Goal: Register for event/course

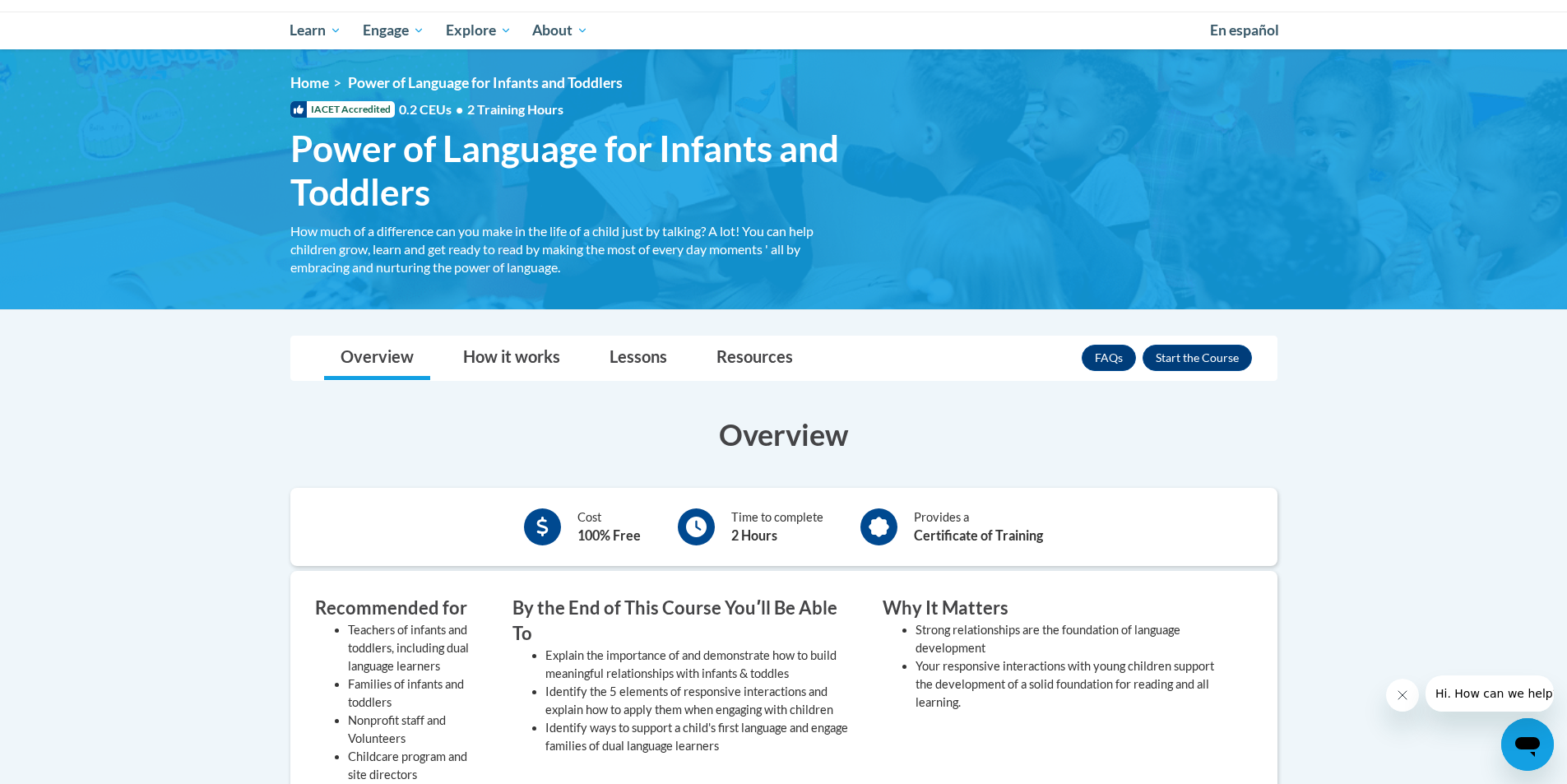
scroll to position [165, 0]
click at [1218, 360] on button "Enroll" at bounding box center [1198, 358] width 110 height 27
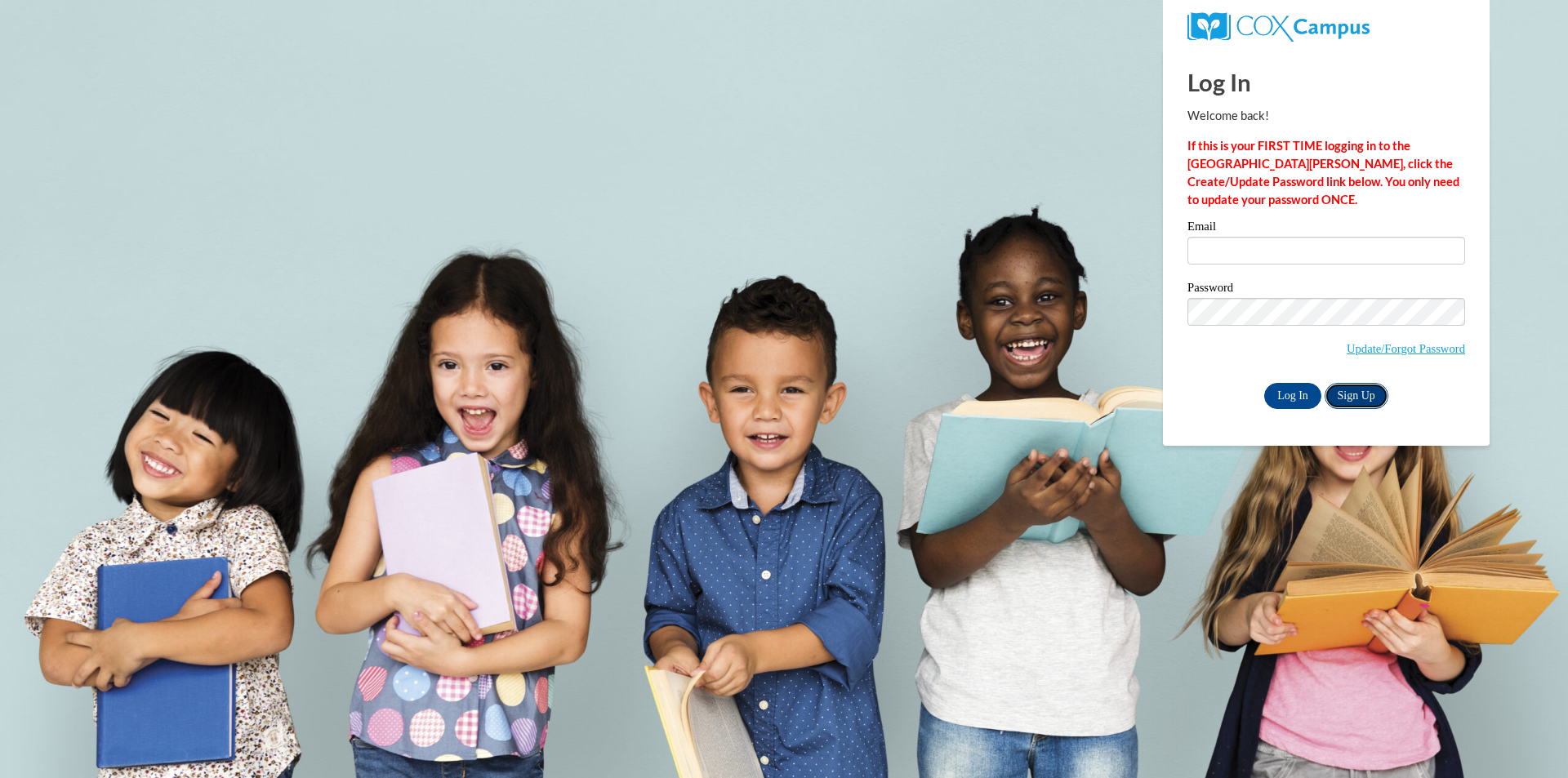
click at [1357, 401] on link "Sign Up" at bounding box center [1356, 395] width 64 height 26
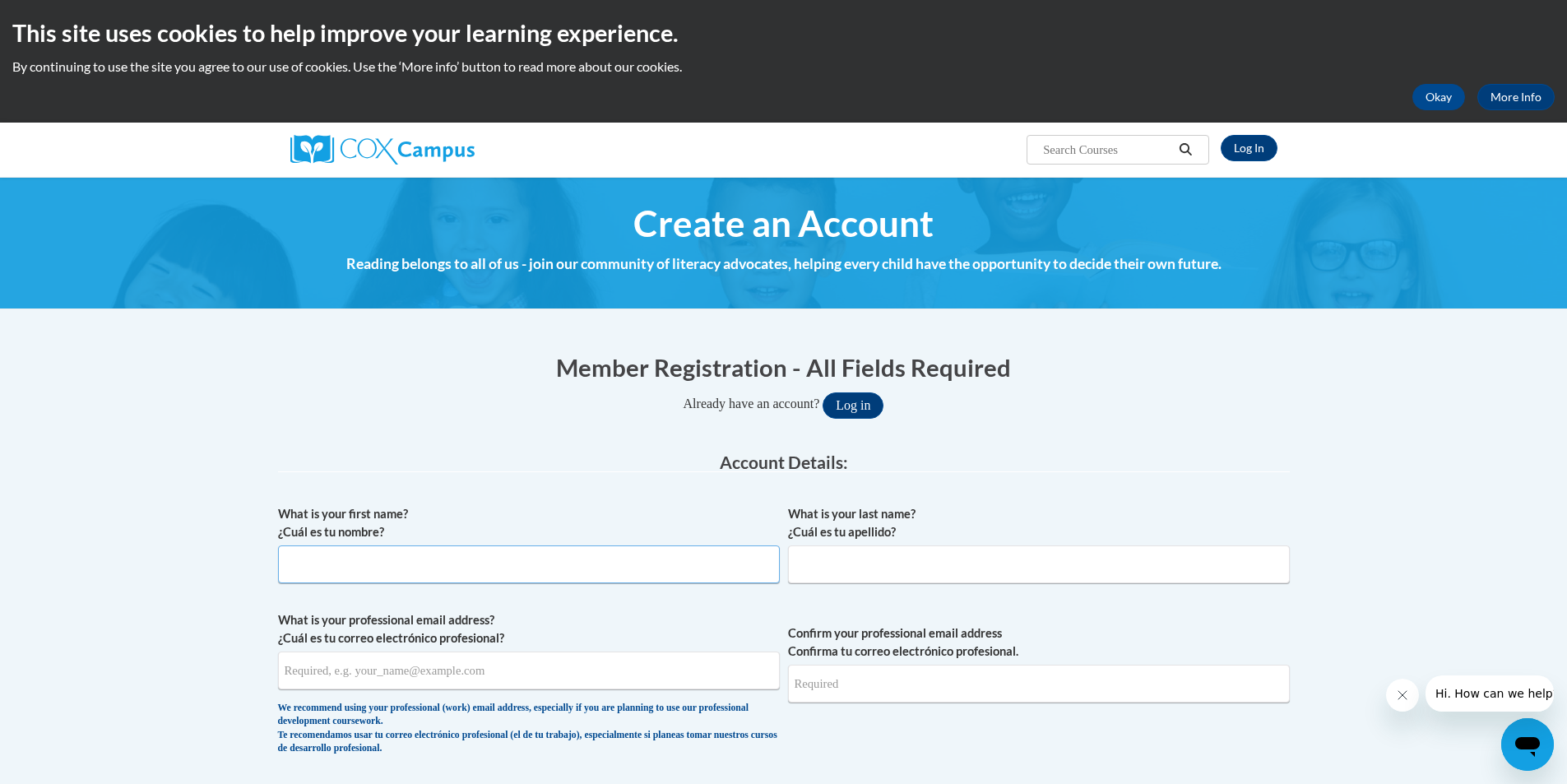
click at [399, 558] on input "What is your first name? ¿Cuál es tu nombre?" at bounding box center [528, 564] width 501 height 38
type input "Jasmin"
type input "Shellenbarger"
type input "jr4na2lj8@gmail.com"
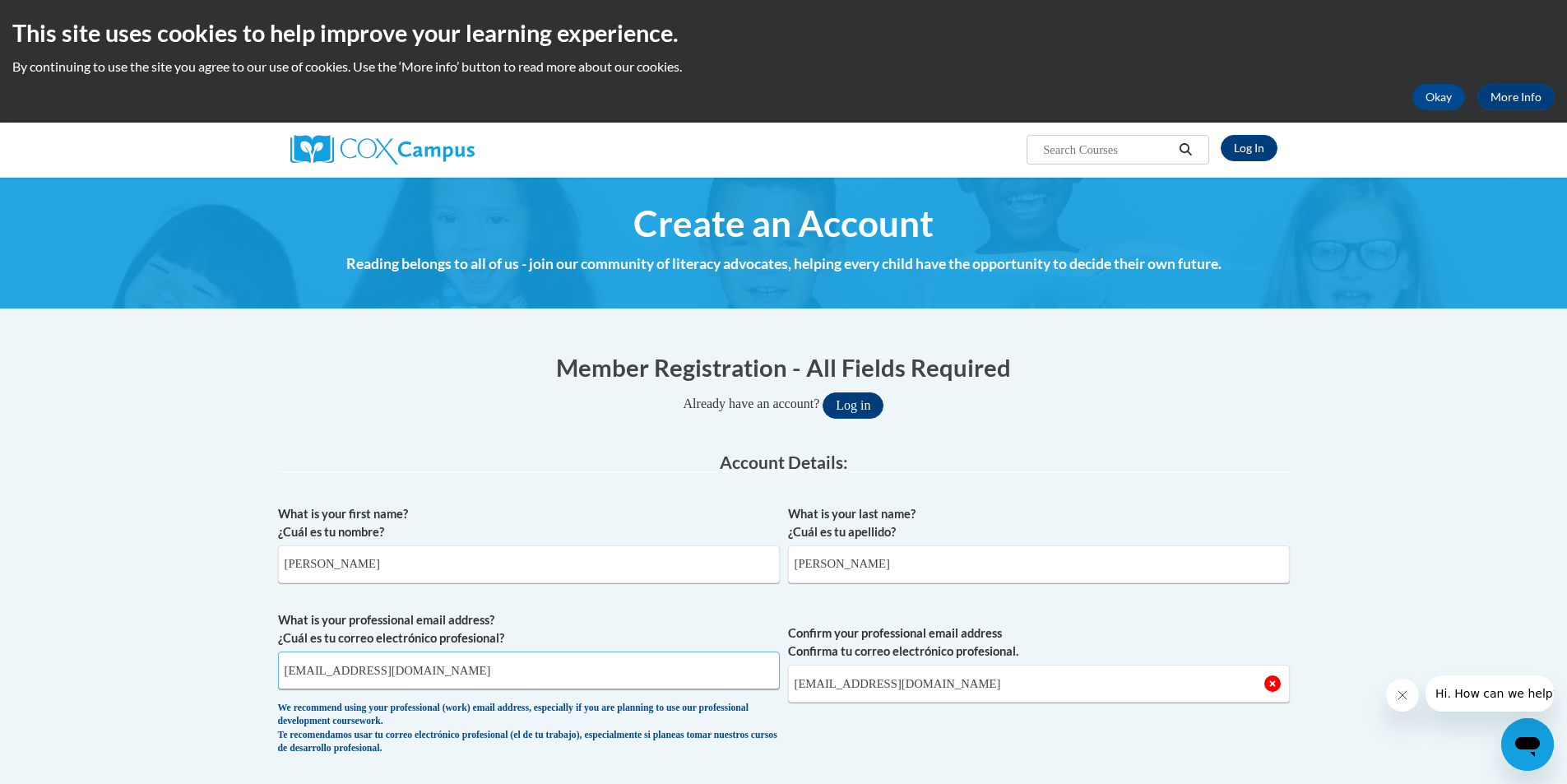
drag, startPoint x: 393, startPoint y: 668, endPoint x: 55, endPoint y: 722, distance: 342.3
drag, startPoint x: 460, startPoint y: 667, endPoint x: 128, endPoint y: 664, distance: 332.0
type input "jasminshellenbarger@gmail.com"
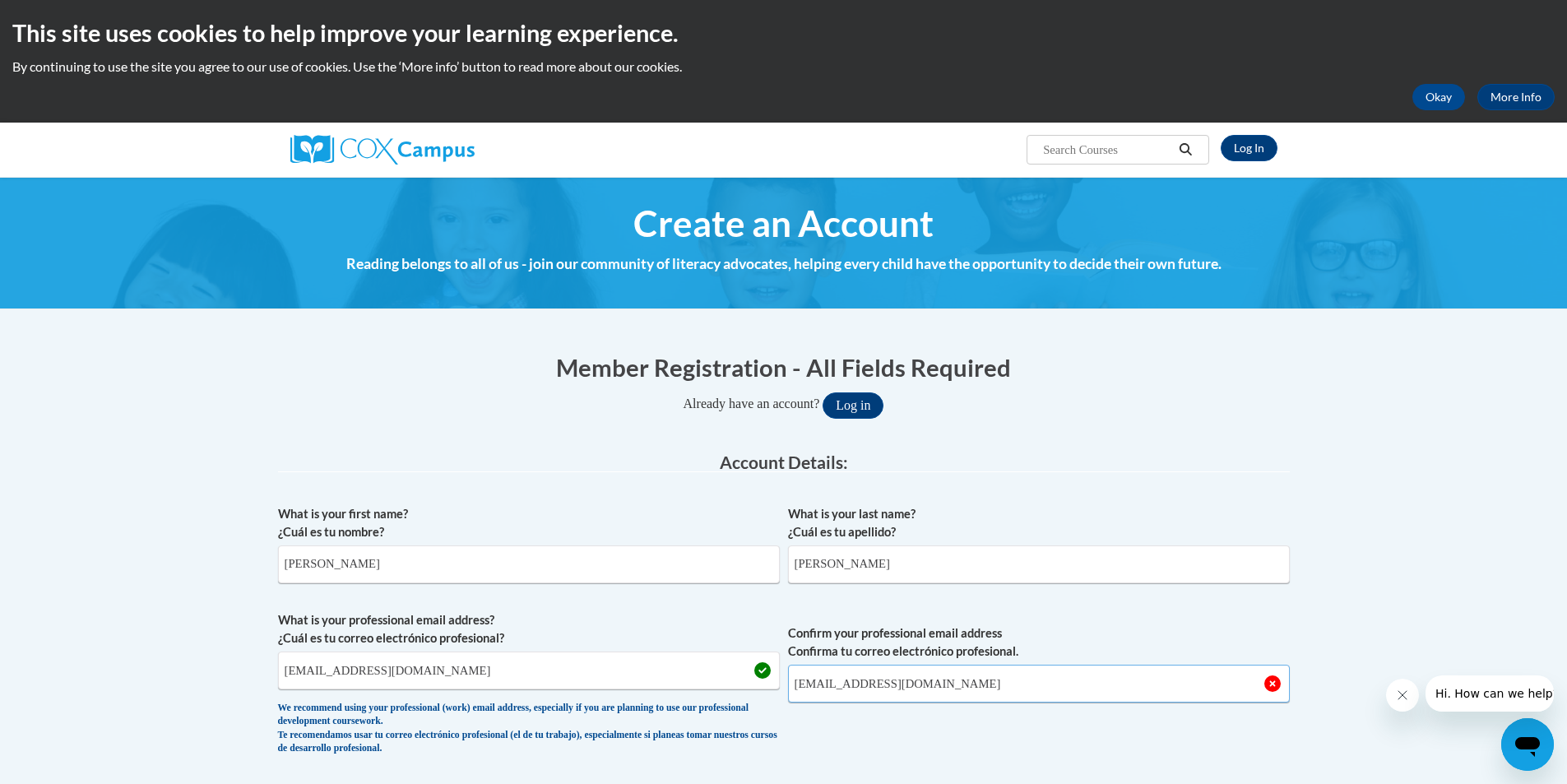
drag, startPoint x: 891, startPoint y: 691, endPoint x: 607, endPoint y: 694, distance: 284.0
click at [607, 694] on span "What is your professional email address? ¿Cuál es tu correo electrónico profesi…" at bounding box center [784, 687] width 1012 height 153
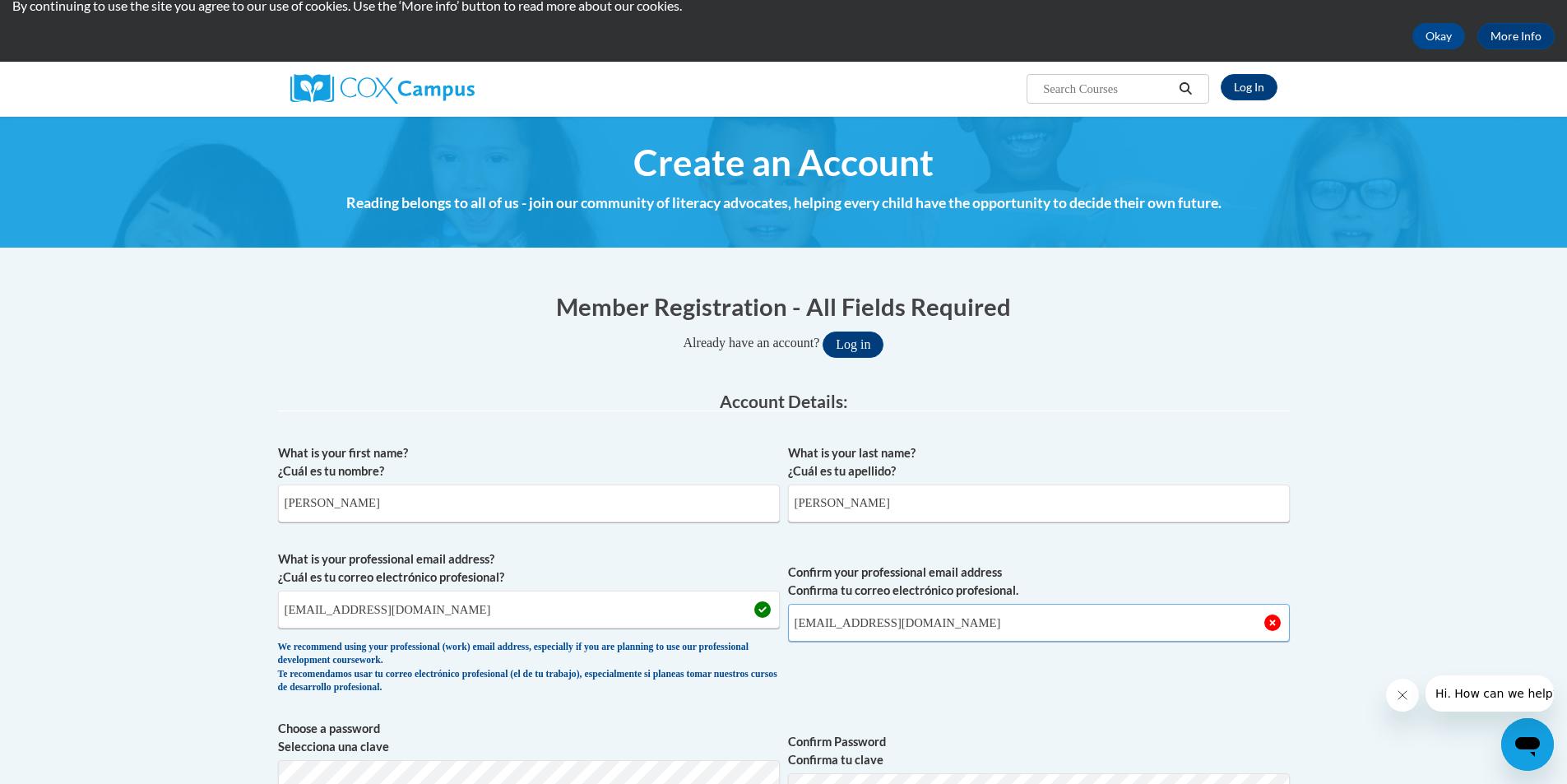
scroll to position [165, 0]
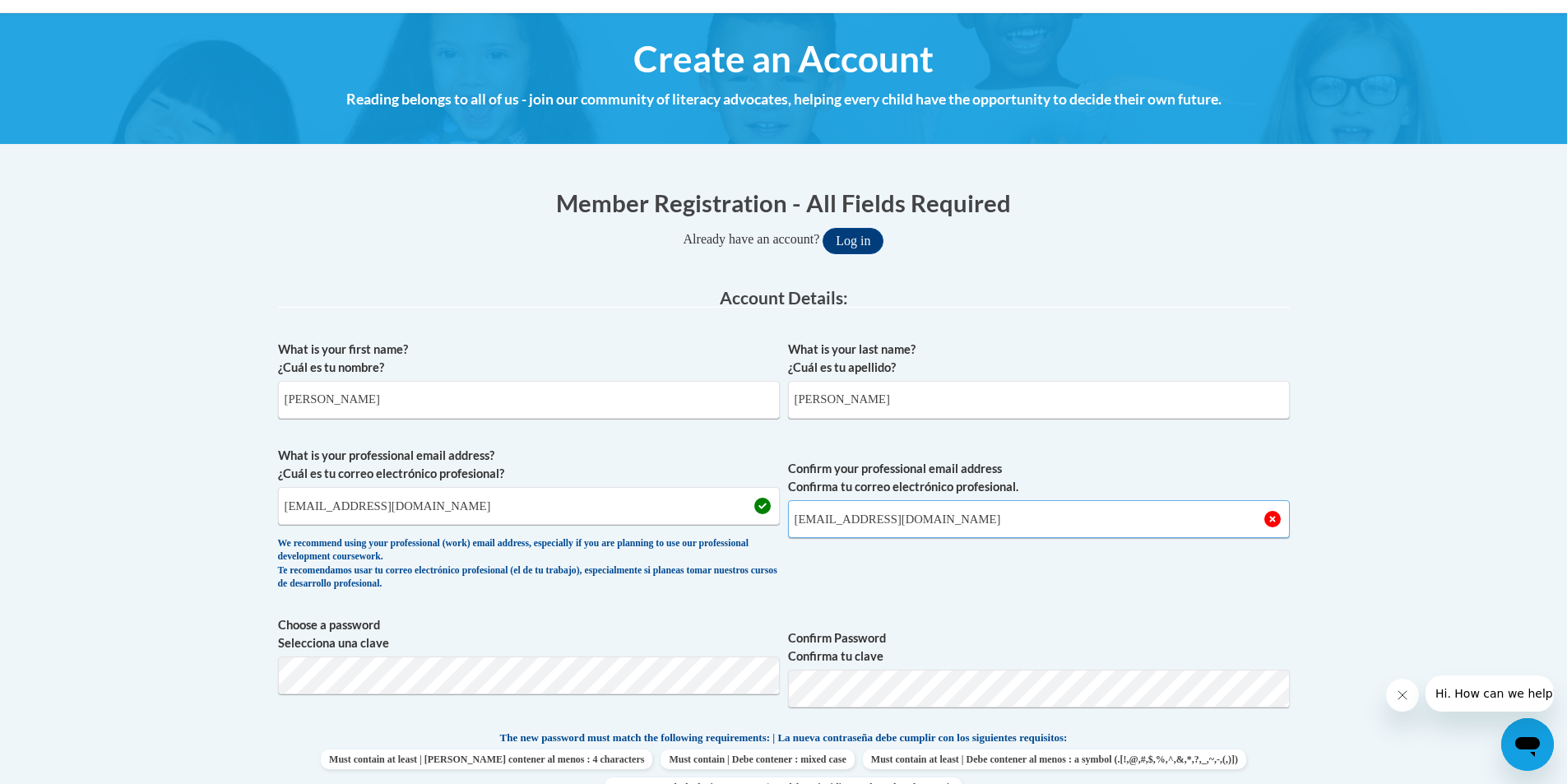
type input "jasminshellenbarger@gmail.com"
click at [917, 589] on span "Confirm your professional email address Confirma tu correo electrónico profesio…" at bounding box center [1039, 523] width 501 height 153
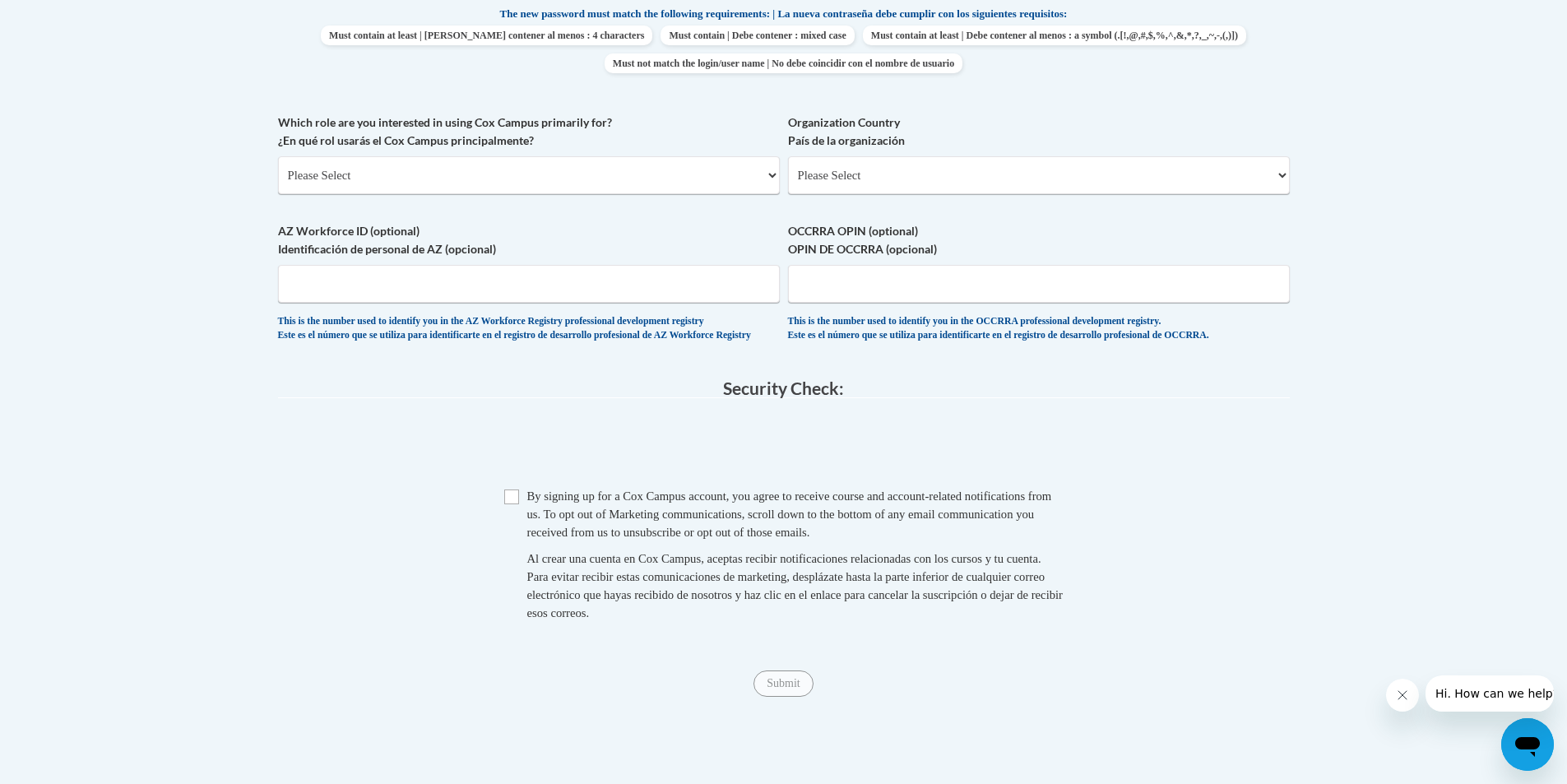
scroll to position [918, 0]
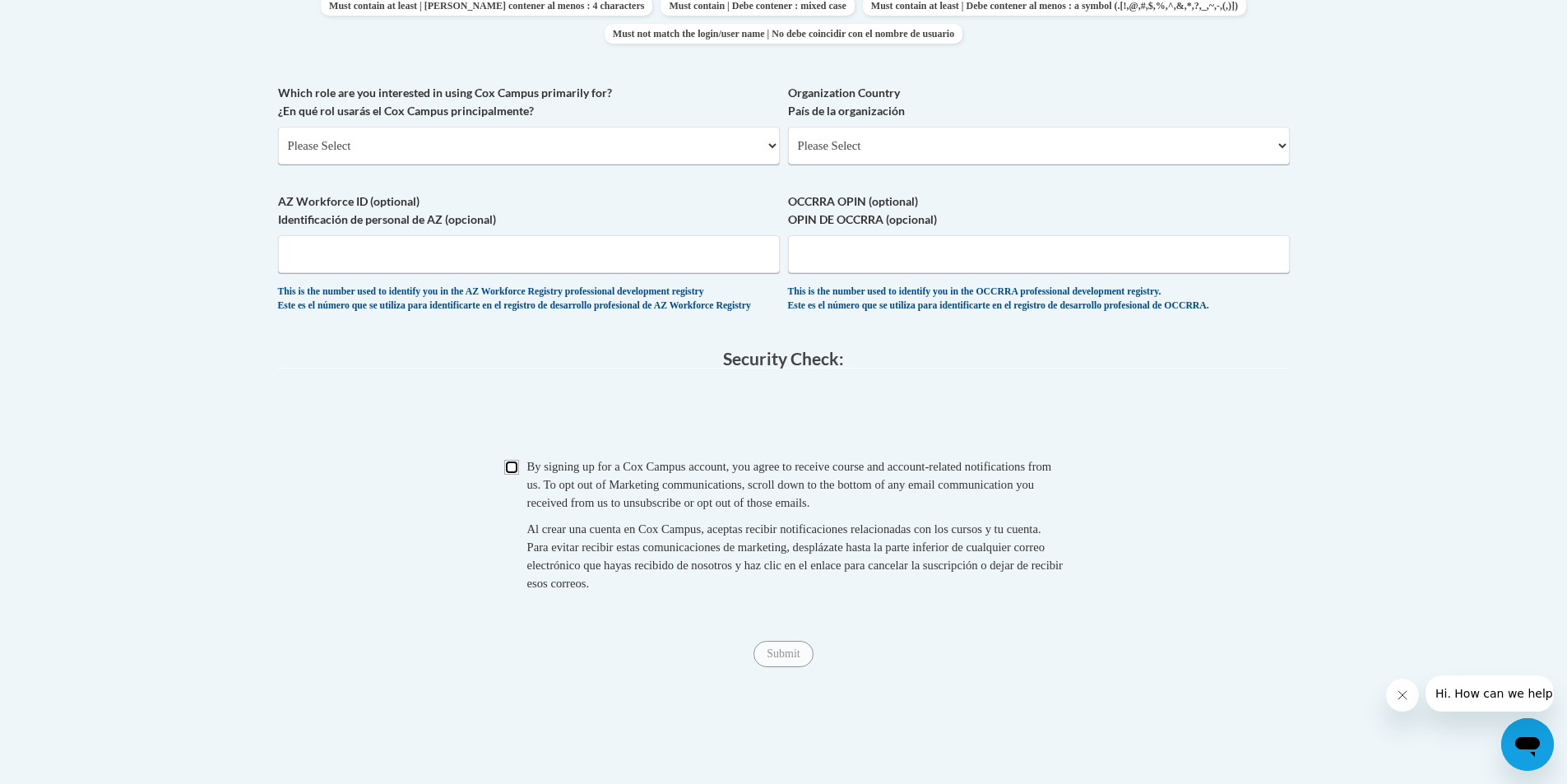
click at [515, 475] on input "Checkbox" at bounding box center [511, 467] width 15 height 15
checkbox input "true"
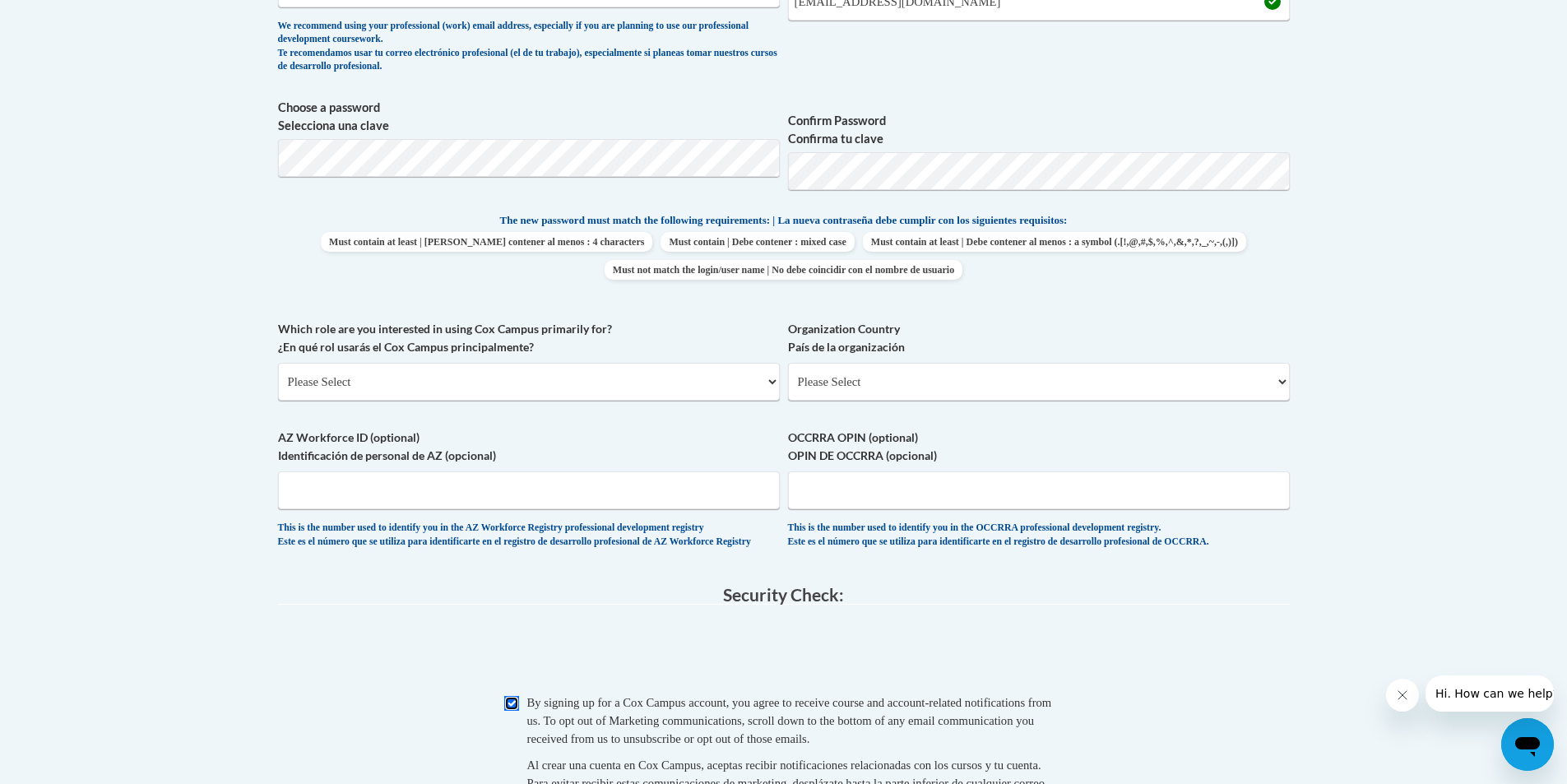
scroll to position [671, 0]
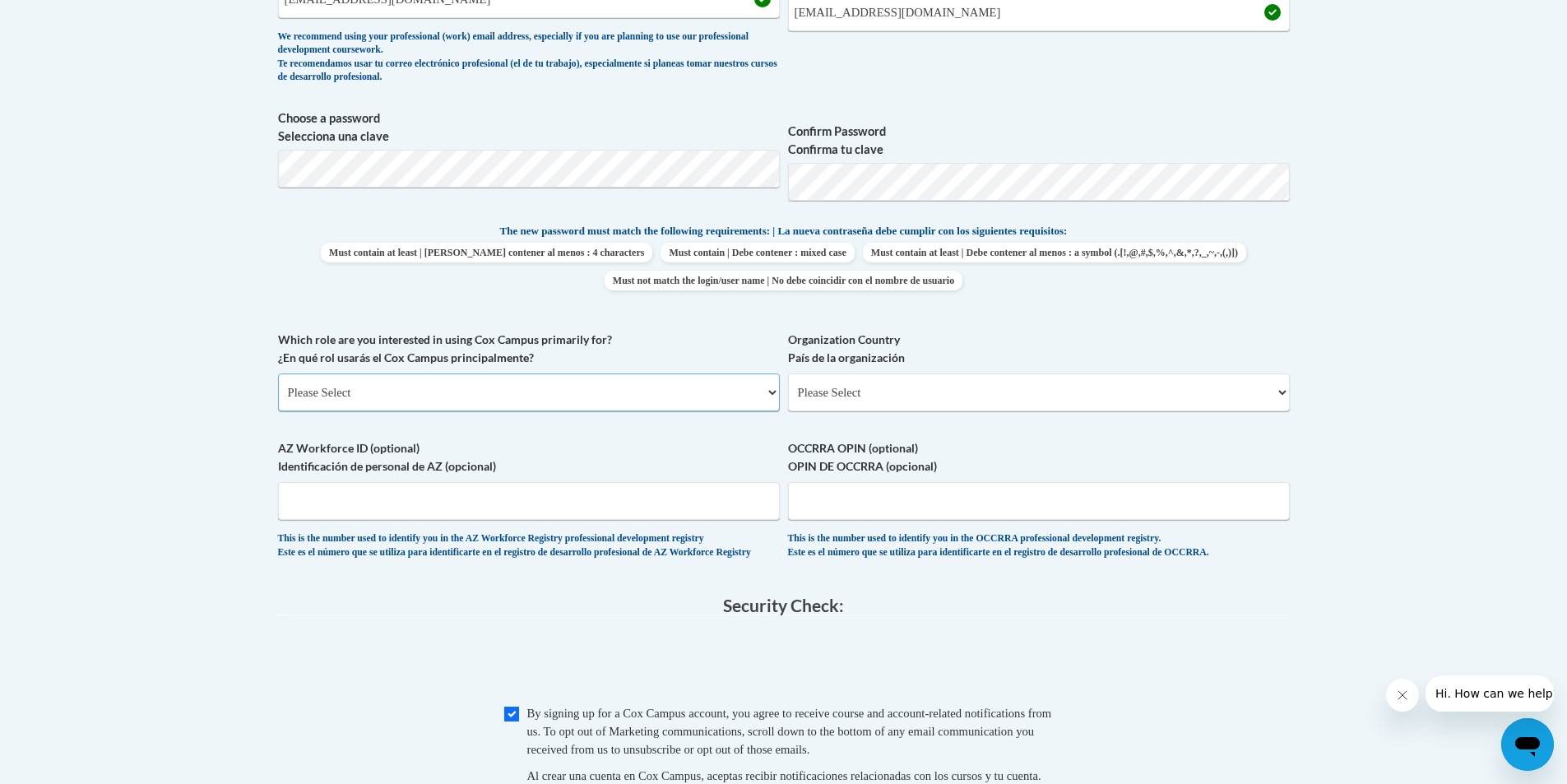
click at [481, 392] on select "Please Select College/University | Colegio/Universidad Community/Nonprofit Part…" at bounding box center [528, 392] width 501 height 38
select select "fbf2d438-af2f-41f8-98f1-81c410e29de3"
click at [278, 374] on select "Please Select College/University | Colegio/Universidad Community/Nonprofit Part…" at bounding box center [528, 392] width 501 height 38
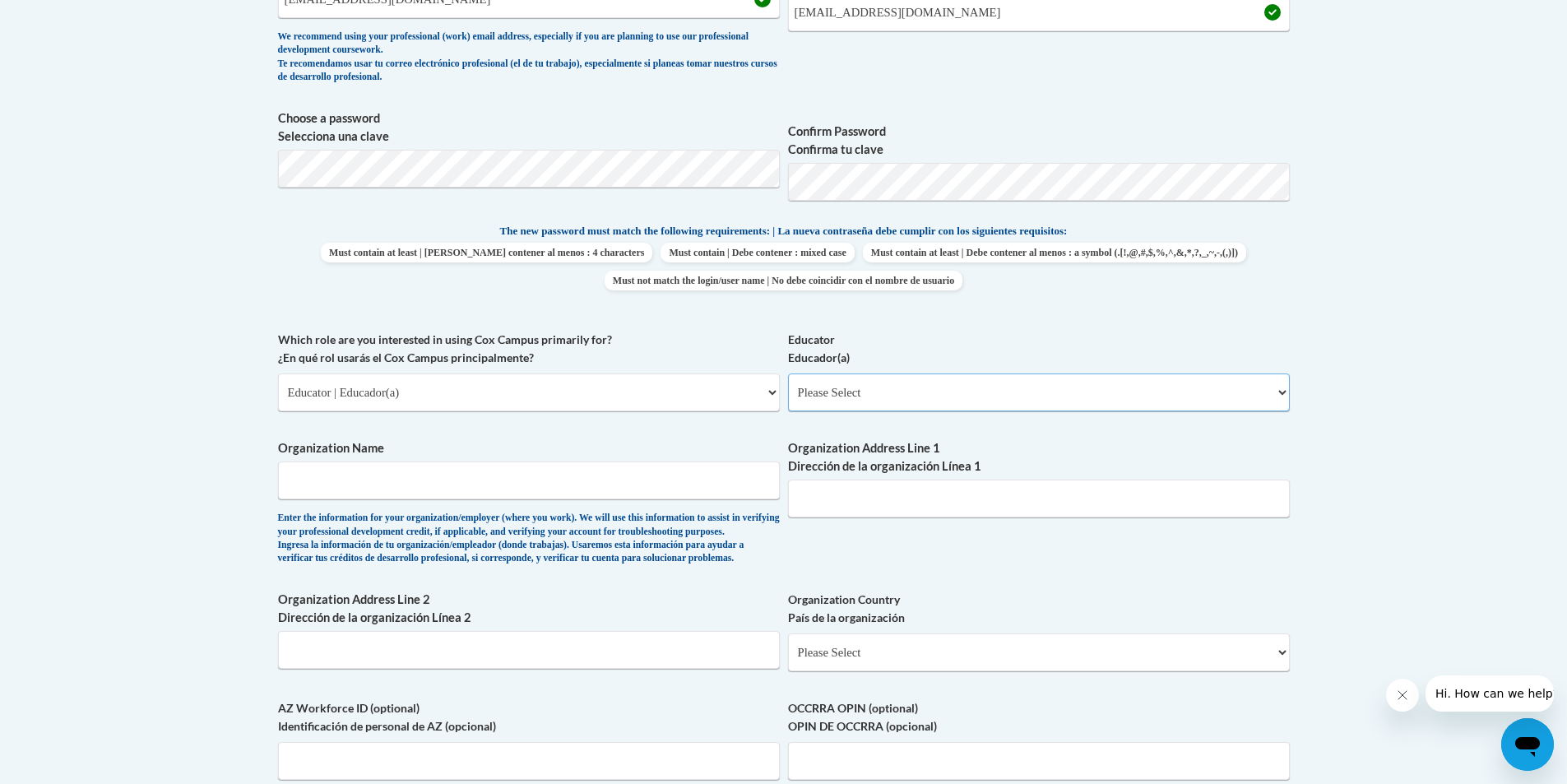
click at [866, 389] on select "Please Select Early Learning/Daycare Teacher/Family Home Care Provider | Maestr…" at bounding box center [1039, 392] width 501 height 38
select select "5e2af403-4f2c-4e49-a02f-103e55d7b75b"
click at [789, 374] on select "Please Select Early Learning/Daycare Teacher/Family Home Care Provider | Maestr…" at bounding box center [1039, 392] width 501 height 38
click at [570, 480] on input "Organization Name" at bounding box center [528, 480] width 501 height 38
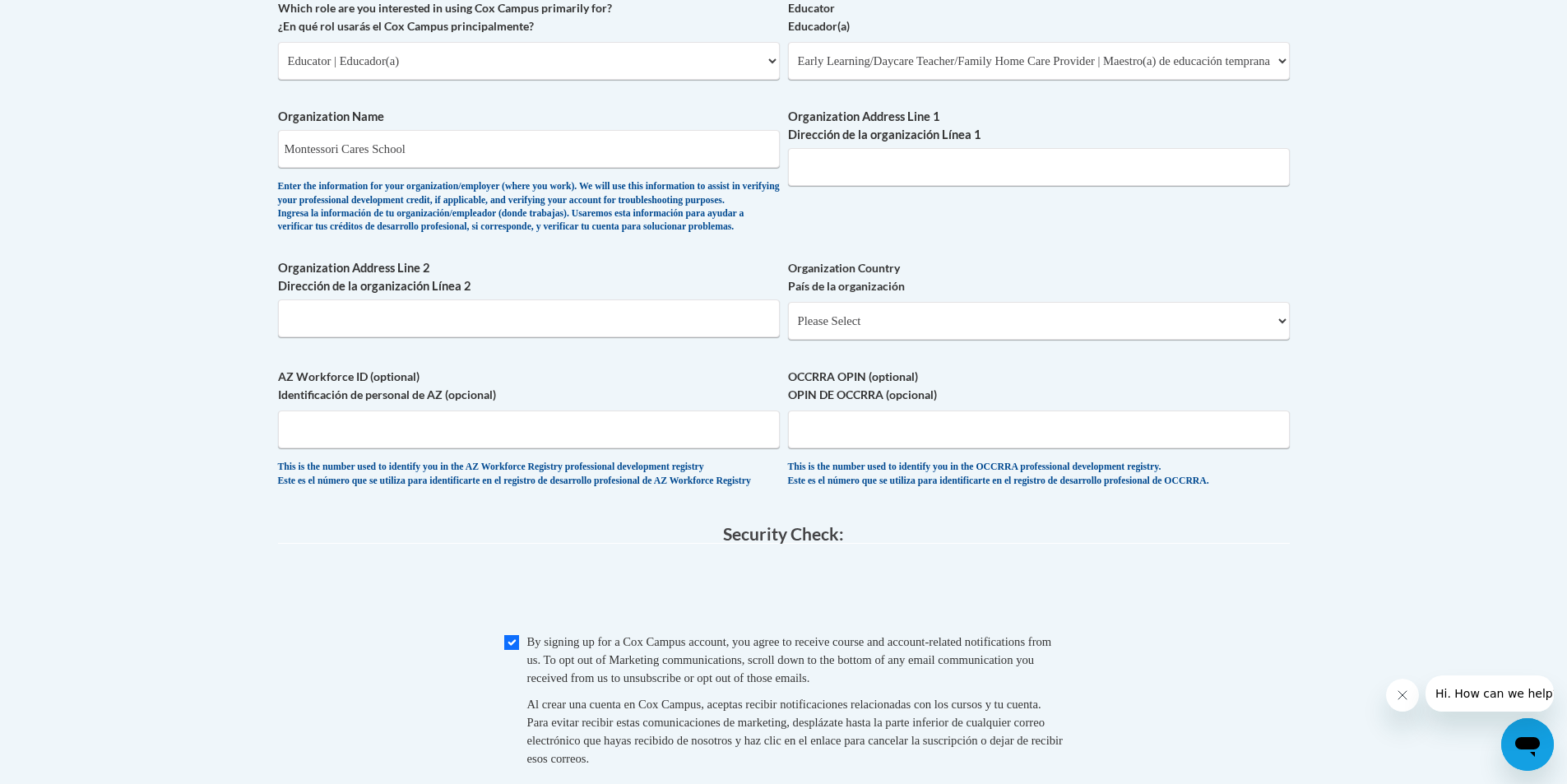
scroll to position [920, 0]
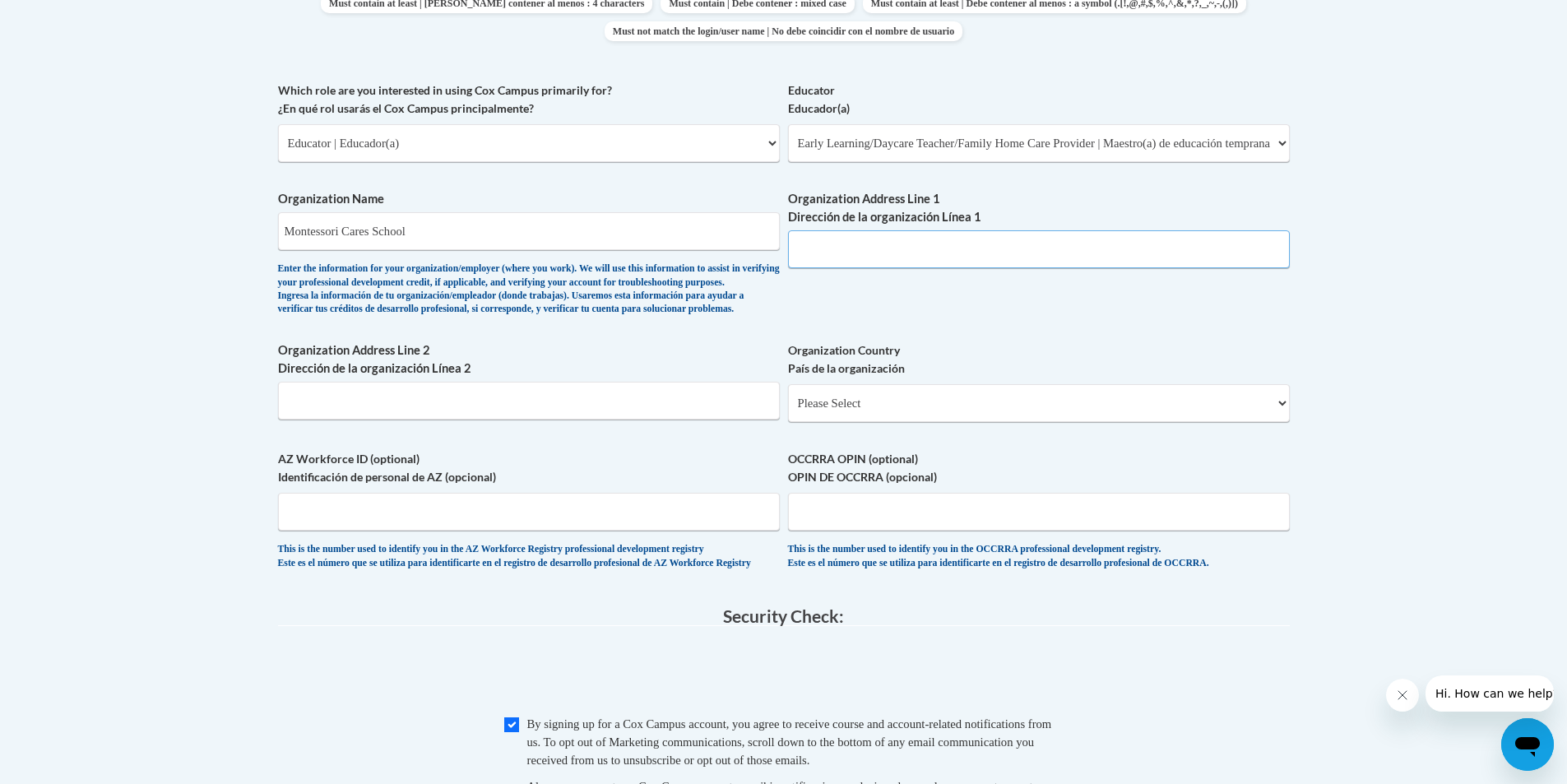
click at [858, 254] on input "Organization Address Line 1 Dirección de la organización Línea 1" at bounding box center [1039, 249] width 501 height 38
drag, startPoint x: 435, startPoint y: 234, endPoint x: 381, endPoint y: 239, distance: 54.2
click at [381, 239] on input "Montessori Cares School" at bounding box center [528, 231] width 501 height 38
type input "Montessori Cares D.B."
click at [935, 246] on input "Organization Address Line 1 Dirección de la organización Línea 1" at bounding box center [1039, 249] width 501 height 38
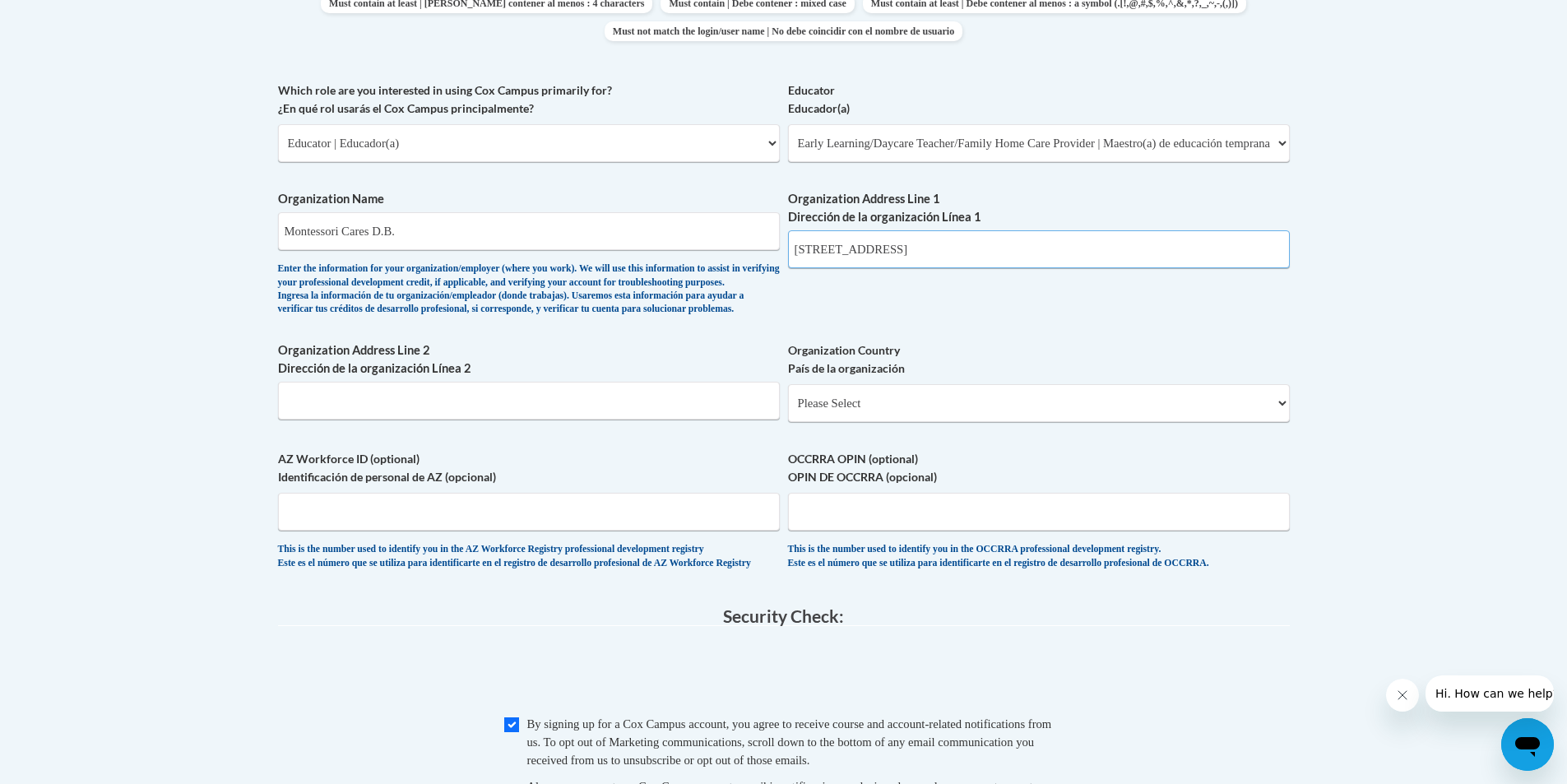
type input "3573 NE Olympic St"
click at [850, 422] on select "Please Select United States | Estados Unidos Outside of the United States | Fue…" at bounding box center [1039, 403] width 501 height 38
select select "ad49bcad-a171-4b2e-b99c-48b446064914"
click at [789, 410] on select "Please Select United States | Estados Unidos Outside of the United States | Fue…" at bounding box center [1039, 403] width 501 height 38
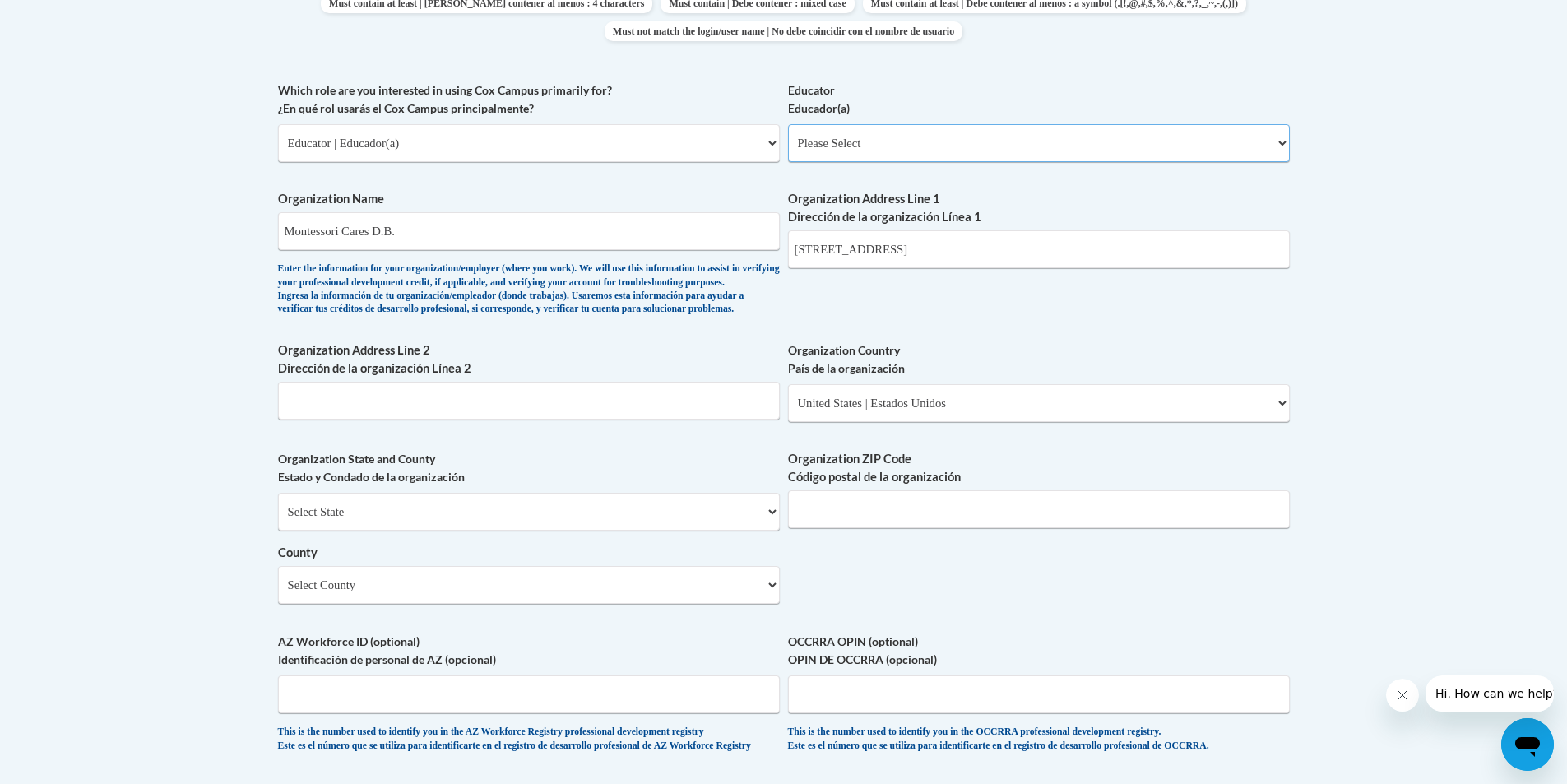
click at [928, 149] on select "Please Select Early Learning/Daycare Teacher/Family Home Care Provider | Maestr…" at bounding box center [1039, 143] width 501 height 38
select select "5e2af403-4f2c-4e49-a02f-103e55d7b75b"
click at [789, 124] on select "Please Select Early Learning/Daycare Teacher/Family Home Care Provider | Maestr…" at bounding box center [1039, 143] width 501 height 38
click at [394, 530] on select "Select State Alabama Alaska Arizona Arkansas California Colorado Connecticut De…" at bounding box center [528, 512] width 501 height 38
select select "Oregon"
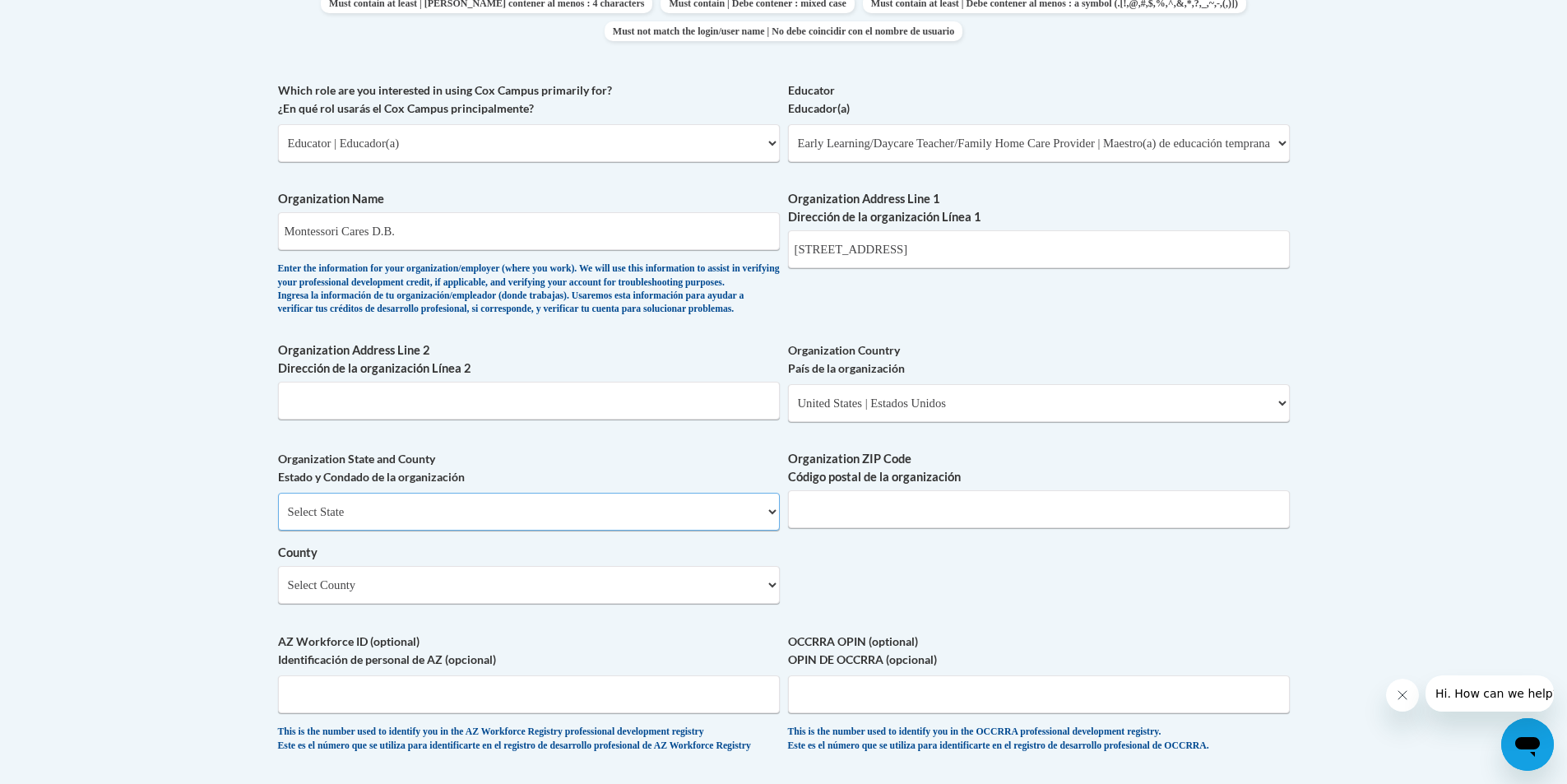
click at [278, 520] on select "Select State Alabama Alaska Arizona Arkansas California Colorado Connecticut De…" at bounding box center [528, 512] width 501 height 38
click at [898, 528] on input "Organization ZIP Code Código postal de la organización" at bounding box center [1039, 509] width 501 height 38
type input "97124"
click at [707, 604] on select "Select County Baker Benton Clackamas Clatsop Columbia Coos Crook Curry Deschute…" at bounding box center [528, 584] width 501 height 38
select select "Washington"
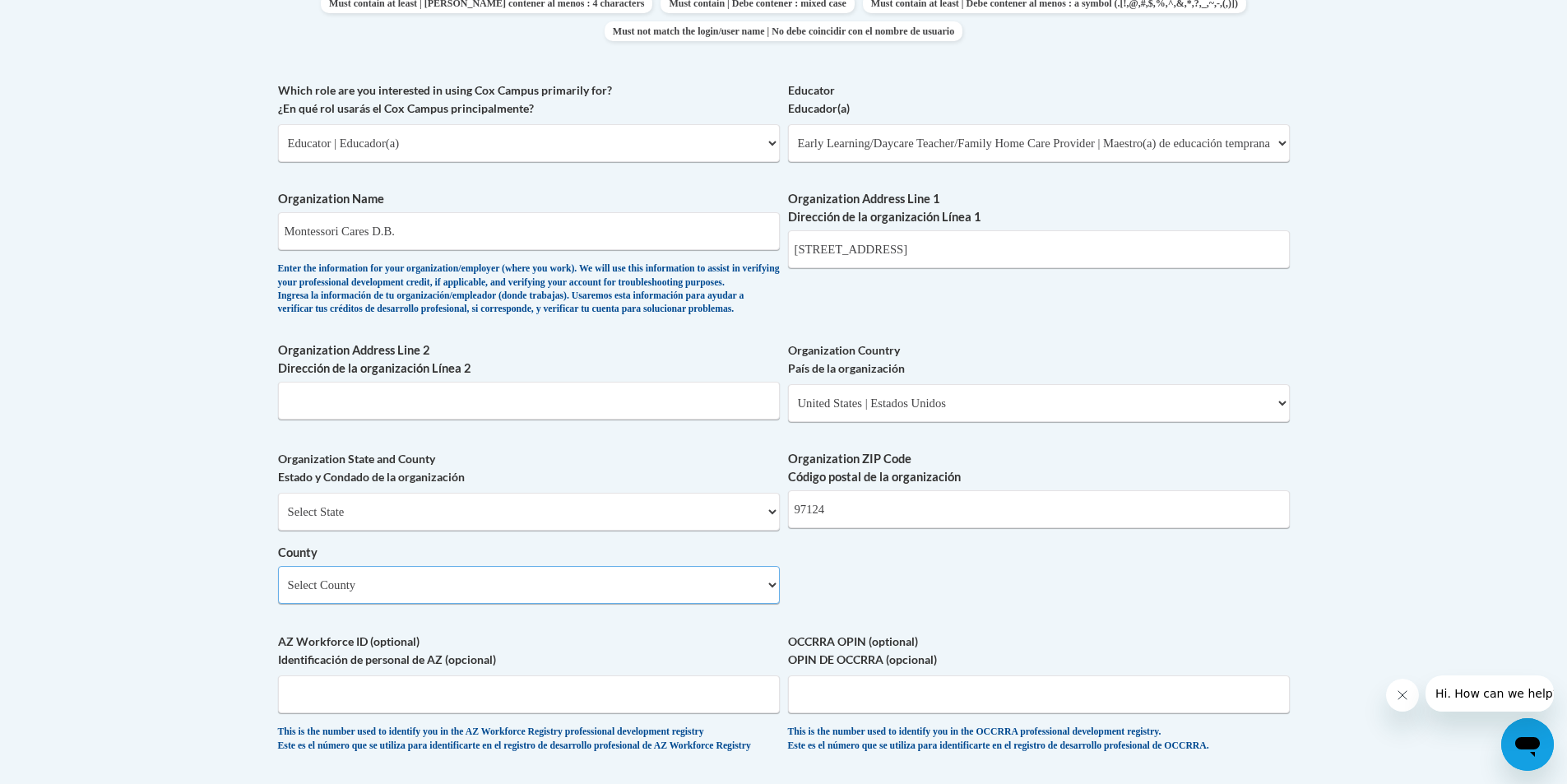
click at [278, 593] on select "Select County Baker Benton Clackamas Clatsop Columbia Coos Crook Curry Deschute…" at bounding box center [528, 584] width 501 height 38
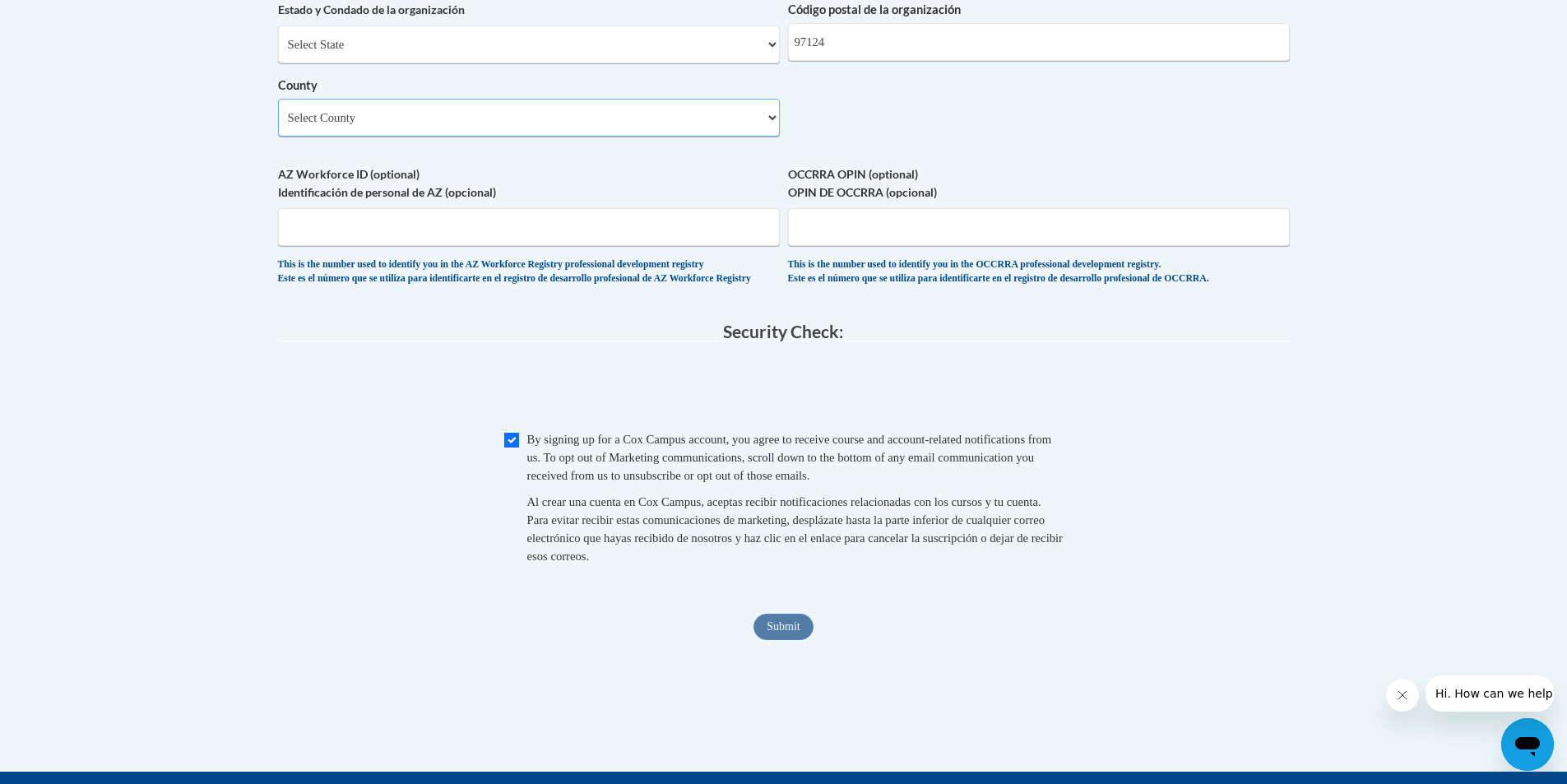
scroll to position [1414, 0]
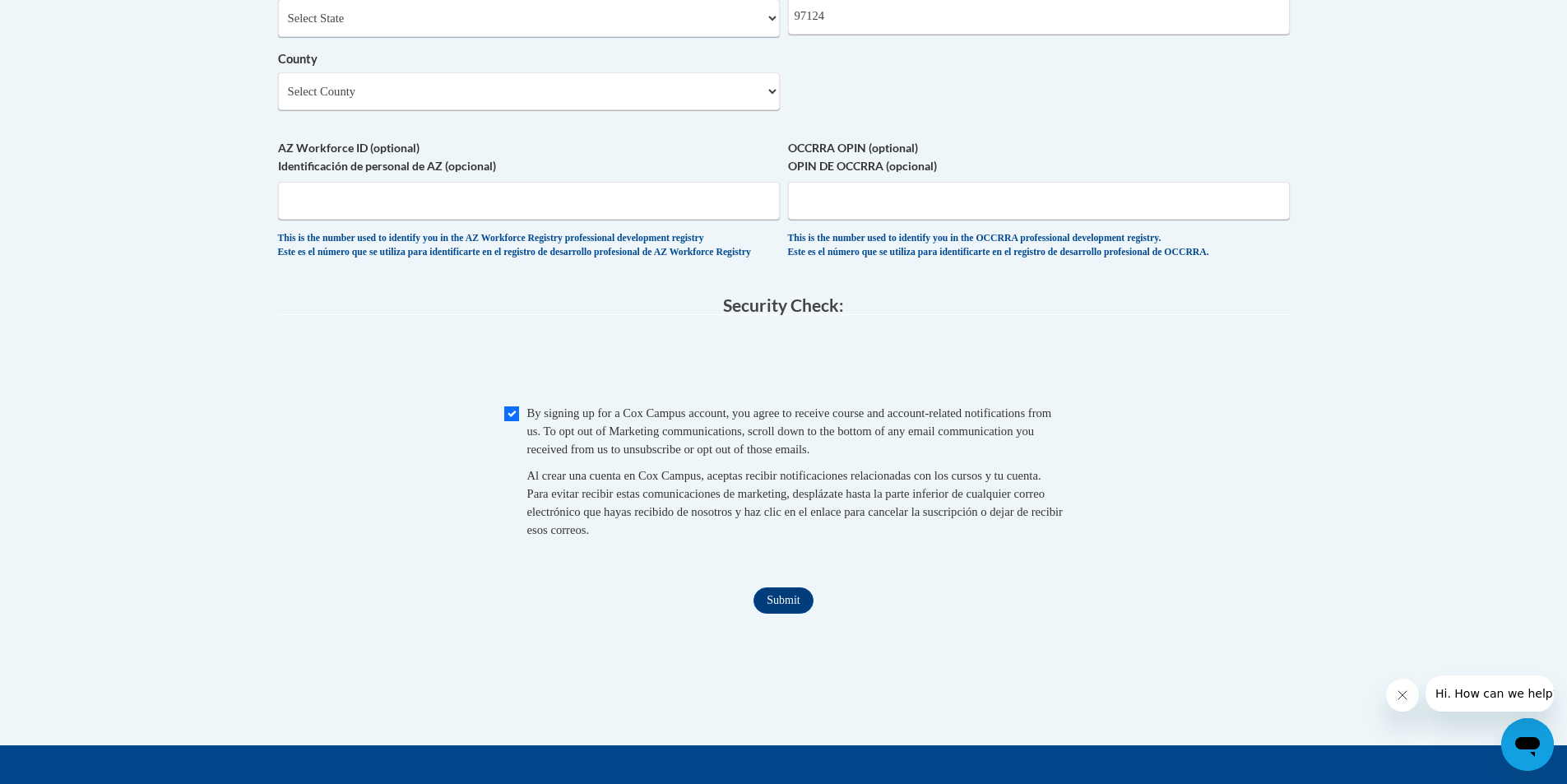
click at [514, 446] on span "Checkbox By signing up for a Cox Campus account, you agree to receive course an…" at bounding box center [784, 479] width 560 height 152
click at [514, 421] on input "Checkbox" at bounding box center [511, 413] width 15 height 15
checkbox input "false"
click at [775, 613] on input "Submit" at bounding box center [783, 600] width 59 height 27
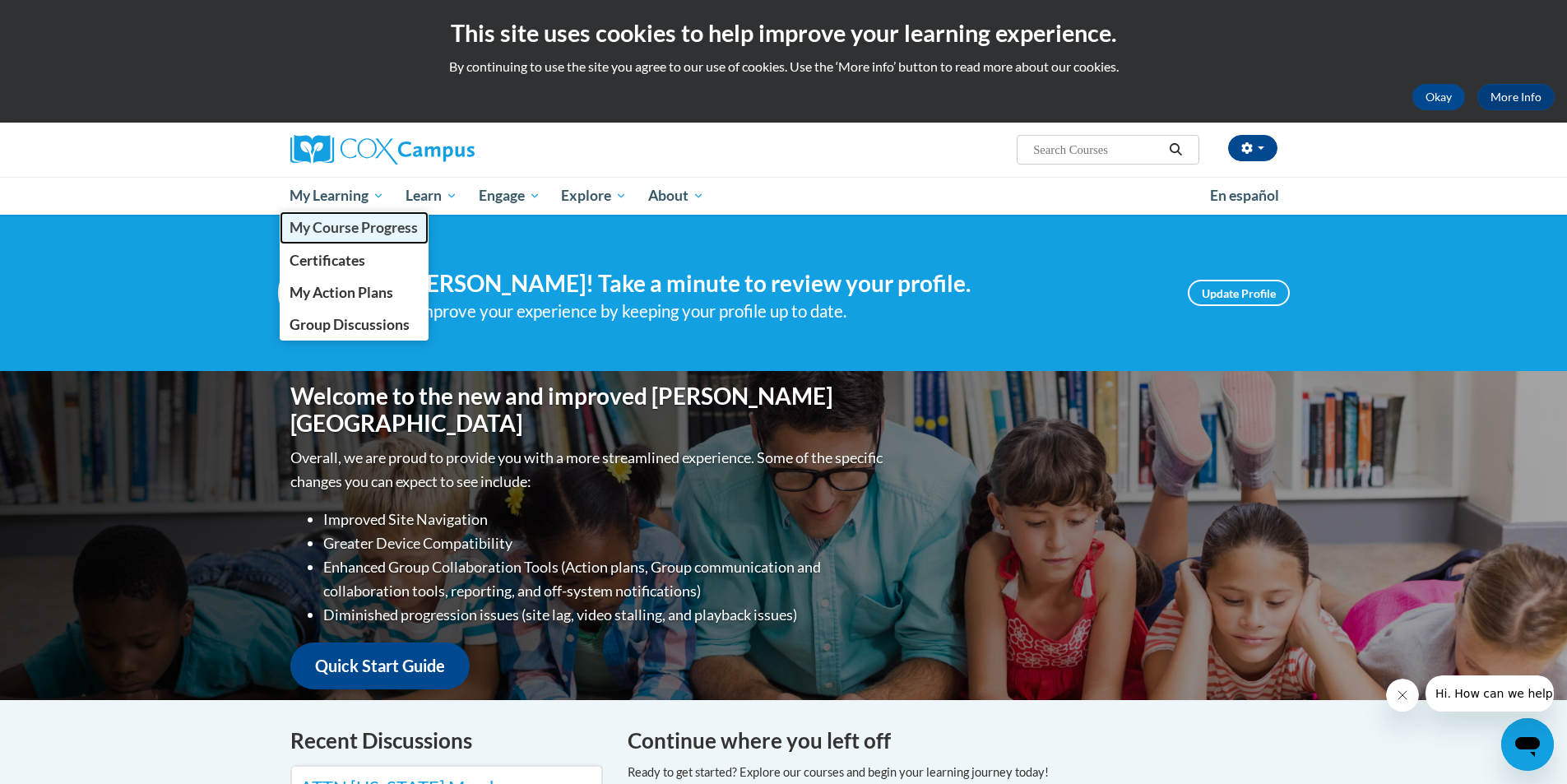
click at [350, 227] on span "My Course Progress" at bounding box center [354, 227] width 129 height 17
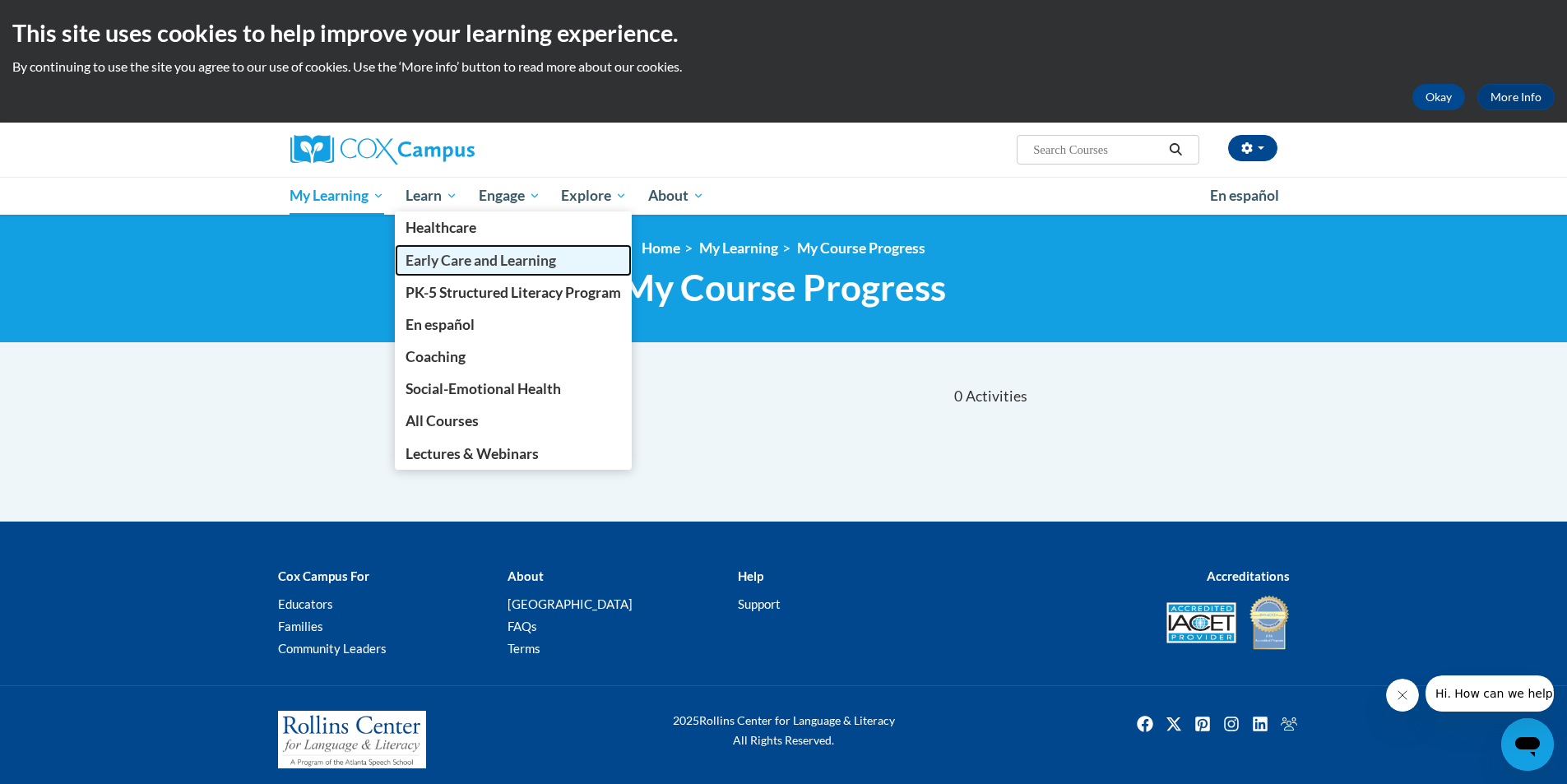
click at [441, 252] on span "Early Care and Learning" at bounding box center [481, 260] width 151 height 17
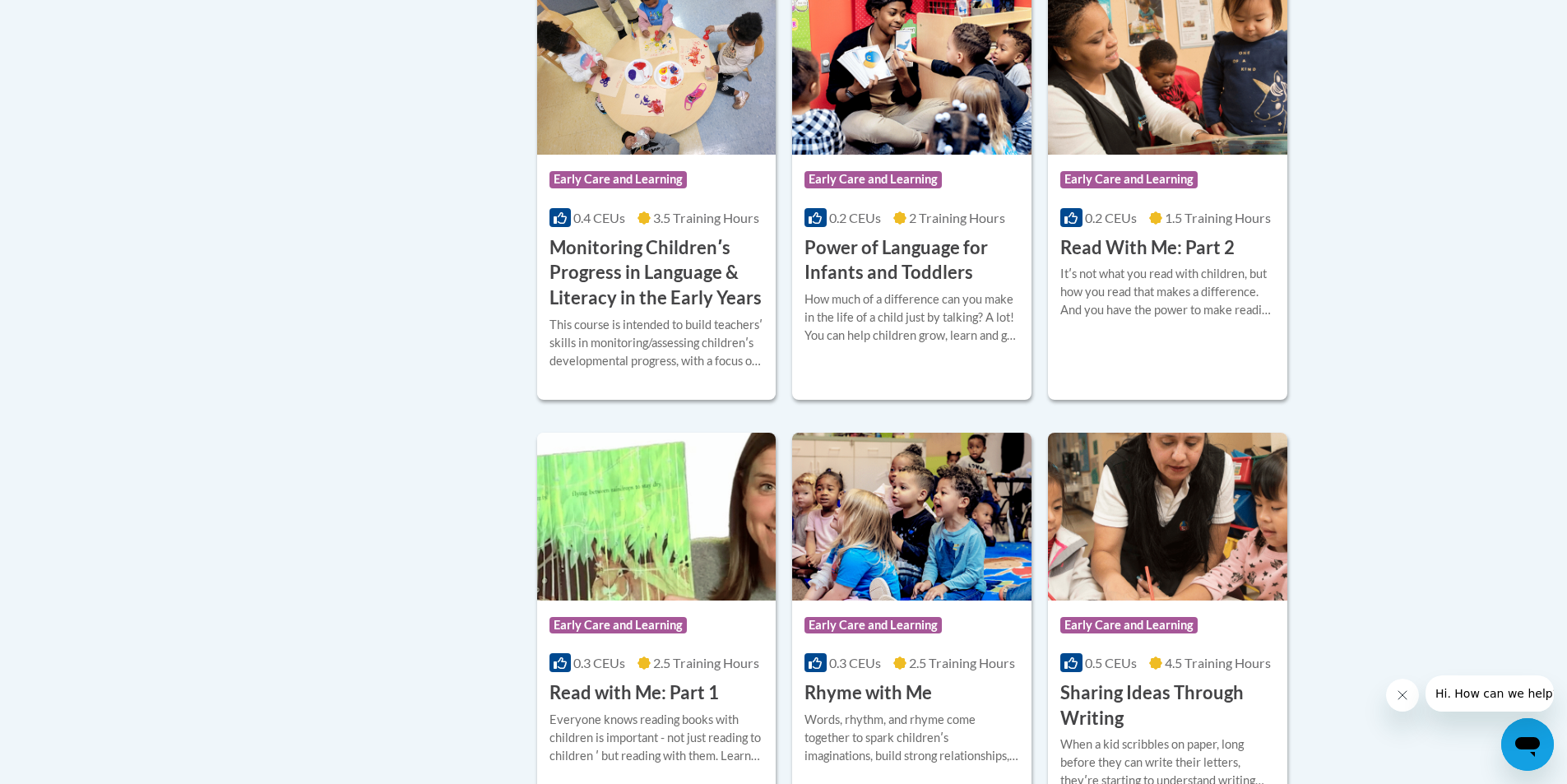
scroll to position [1563, 0]
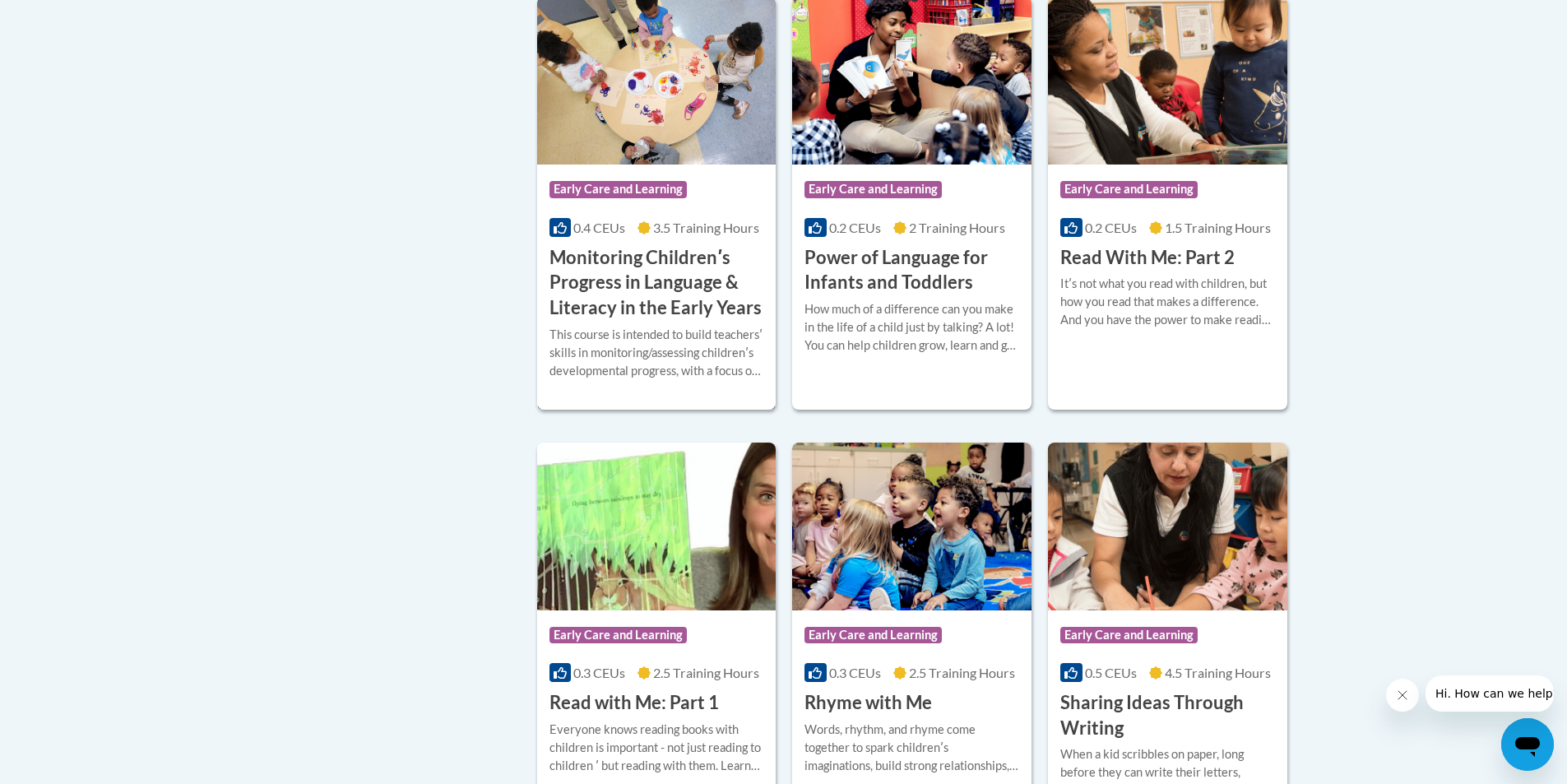
click at [642, 302] on h3 "Monitoring Childrenʹs Progress in Language & Literacy in the Early Years" at bounding box center [657, 283] width 215 height 75
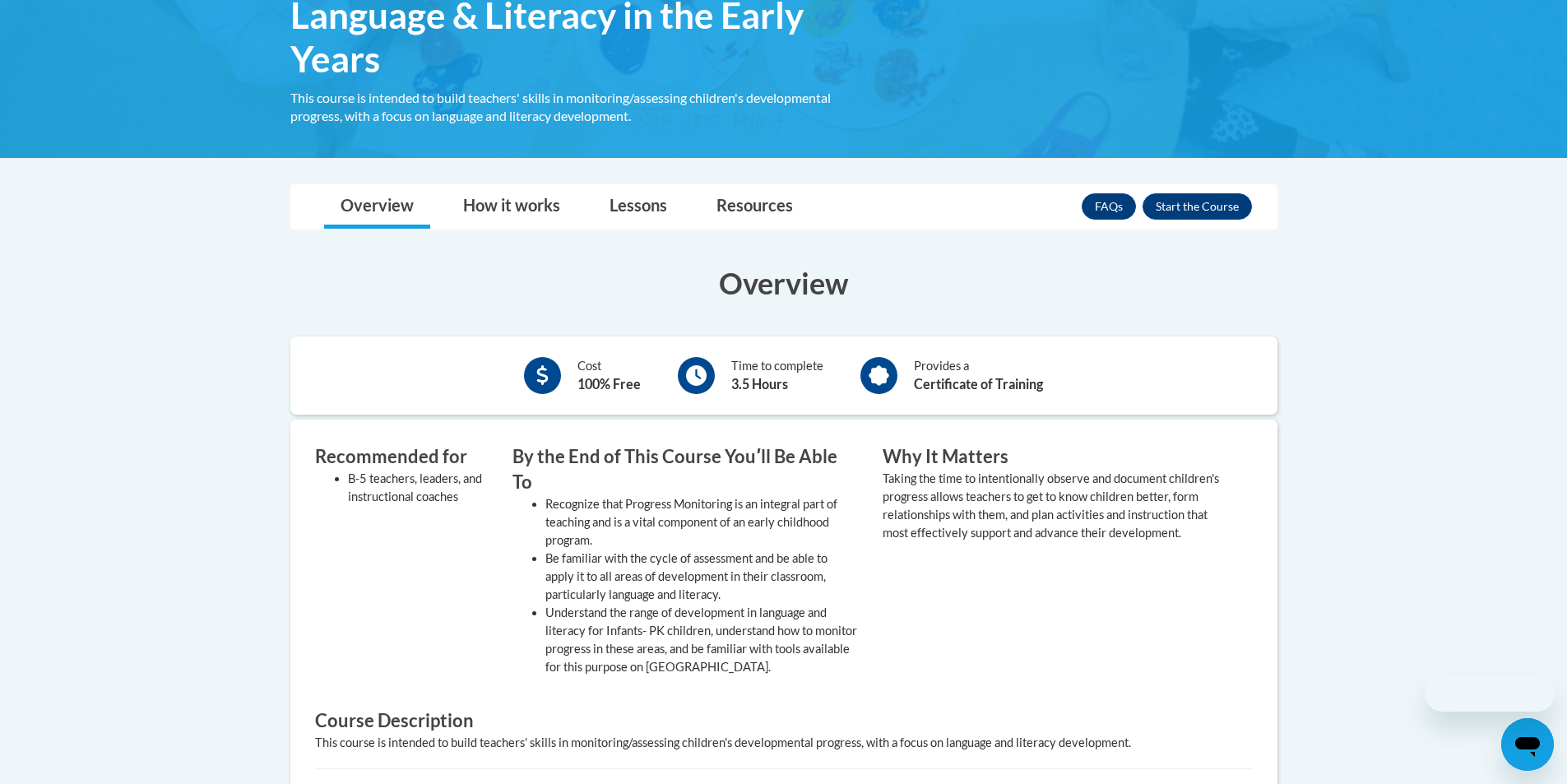
scroll to position [411, 0]
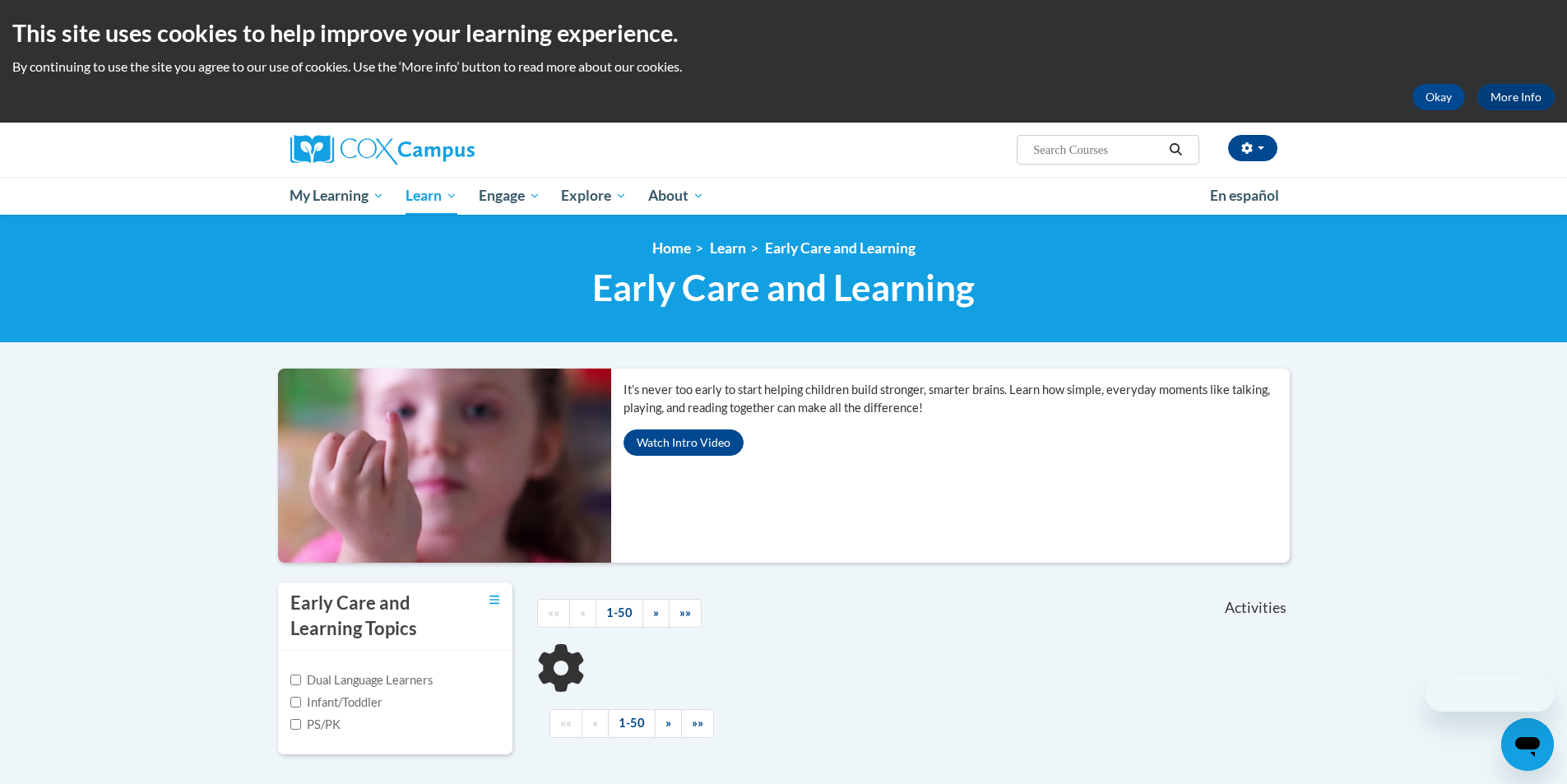
scroll to position [362, 0]
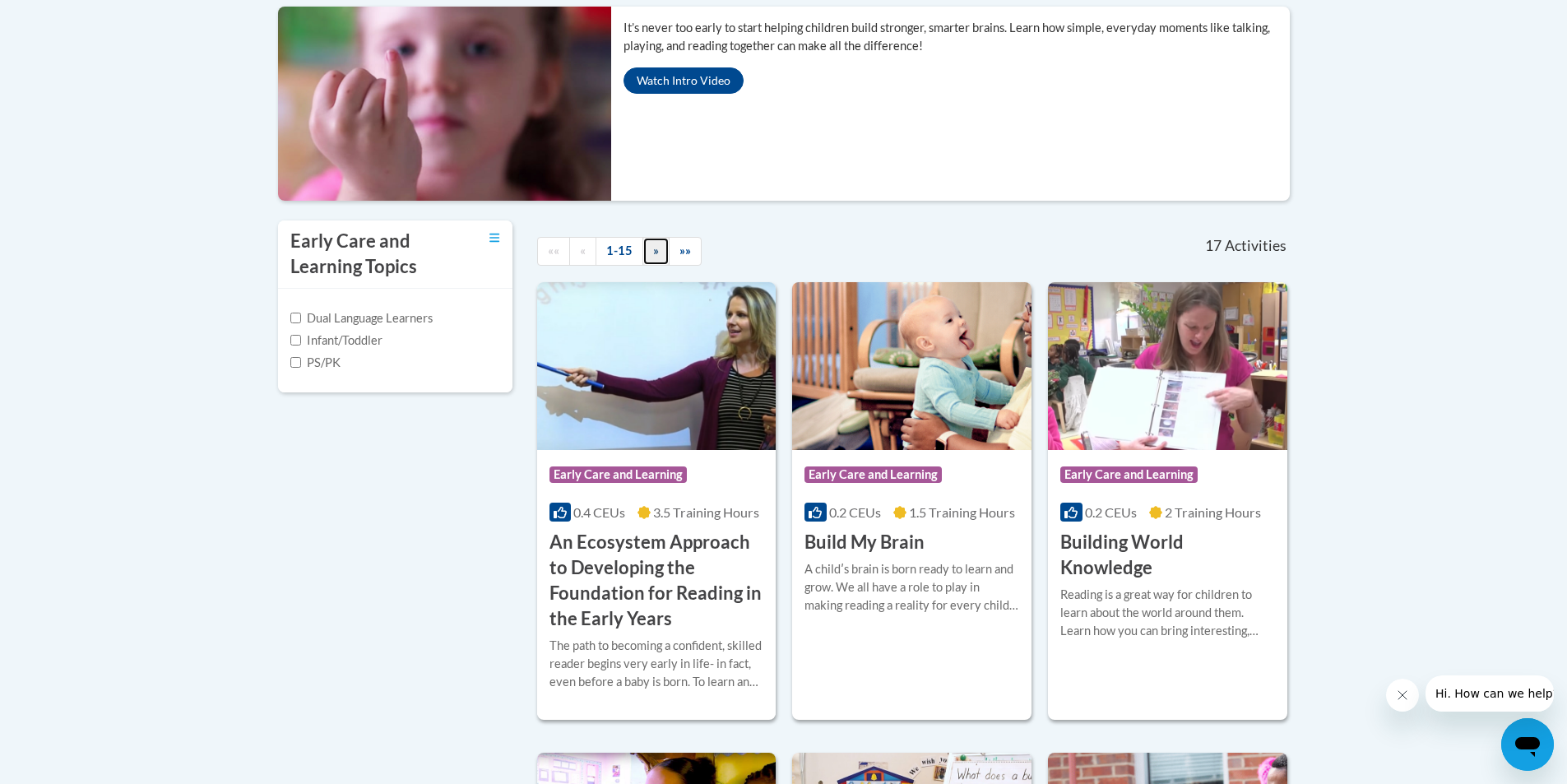
click at [646, 250] on link "»" at bounding box center [657, 251] width 27 height 29
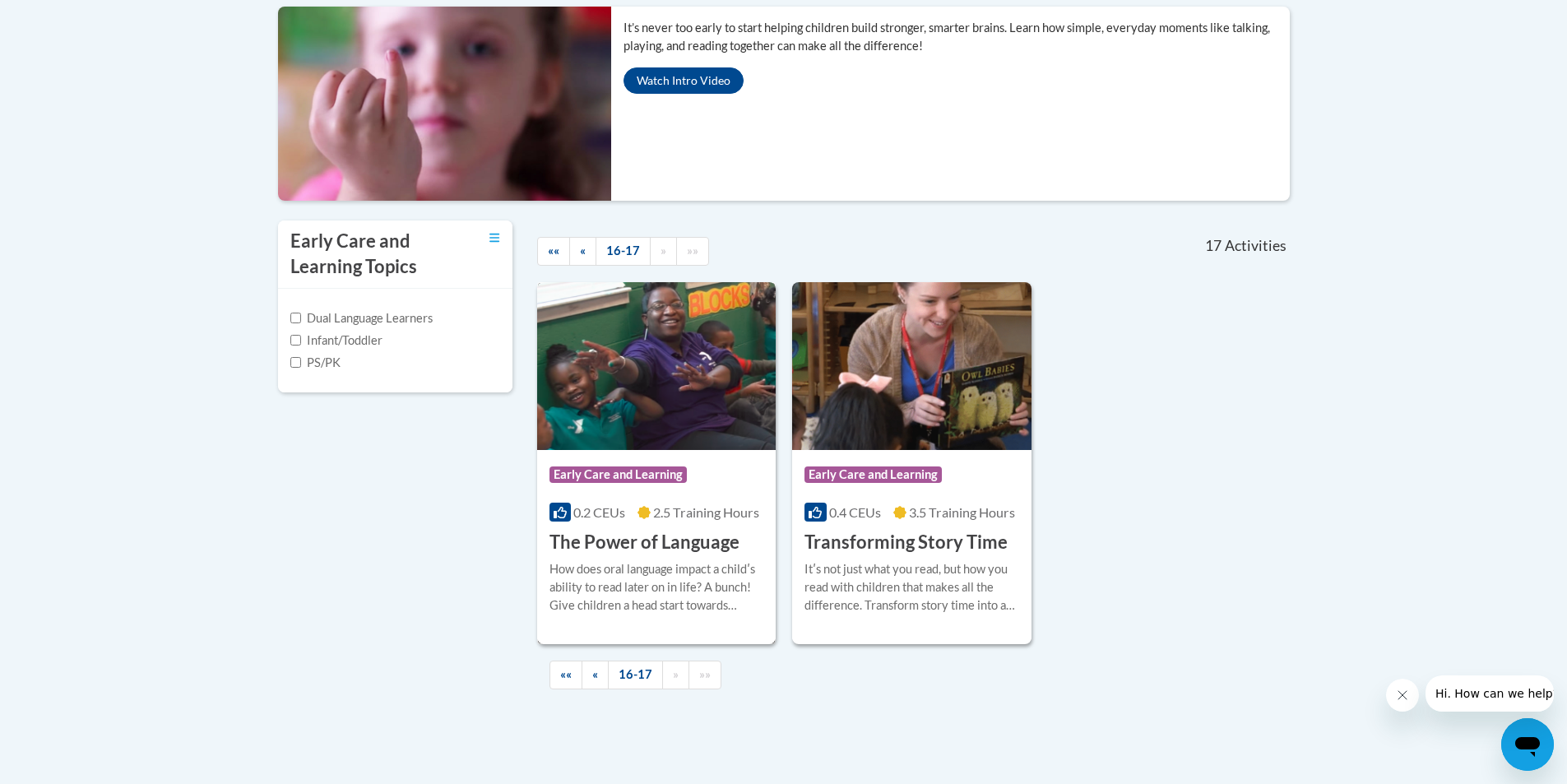
click at [638, 372] on img at bounding box center [657, 366] width 239 height 168
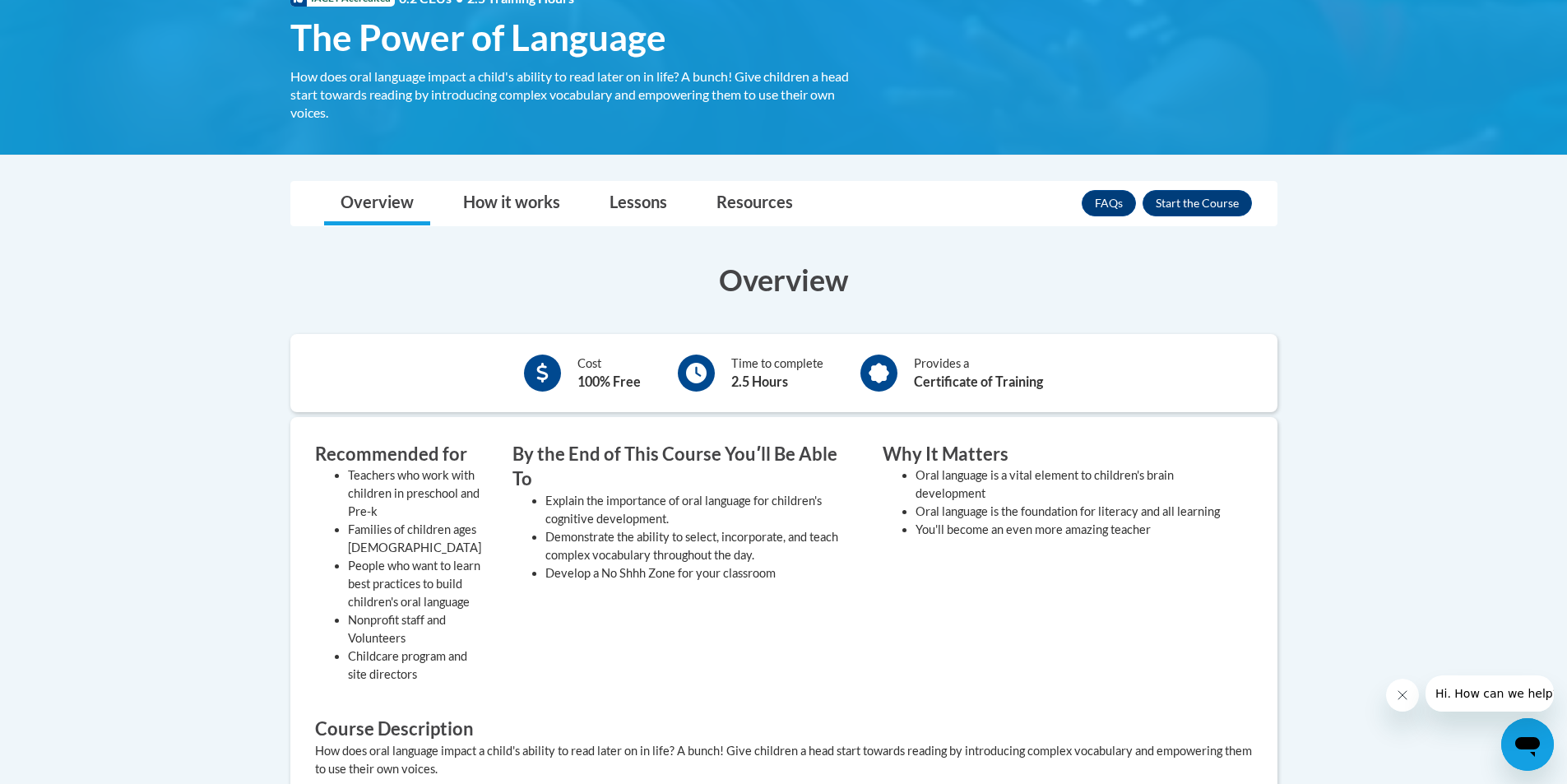
scroll to position [247, 0]
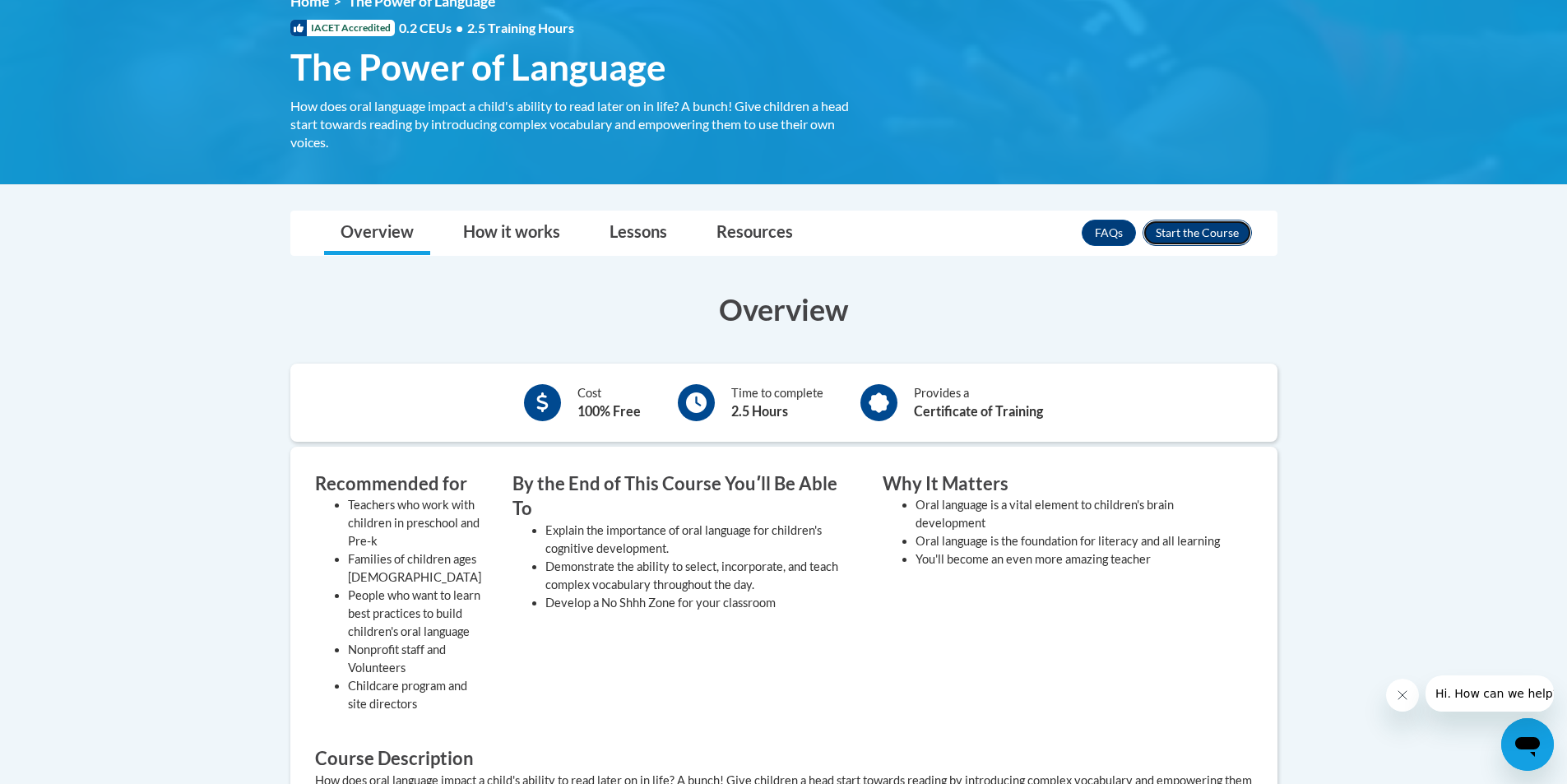
click at [1211, 229] on button "Enroll" at bounding box center [1198, 232] width 110 height 27
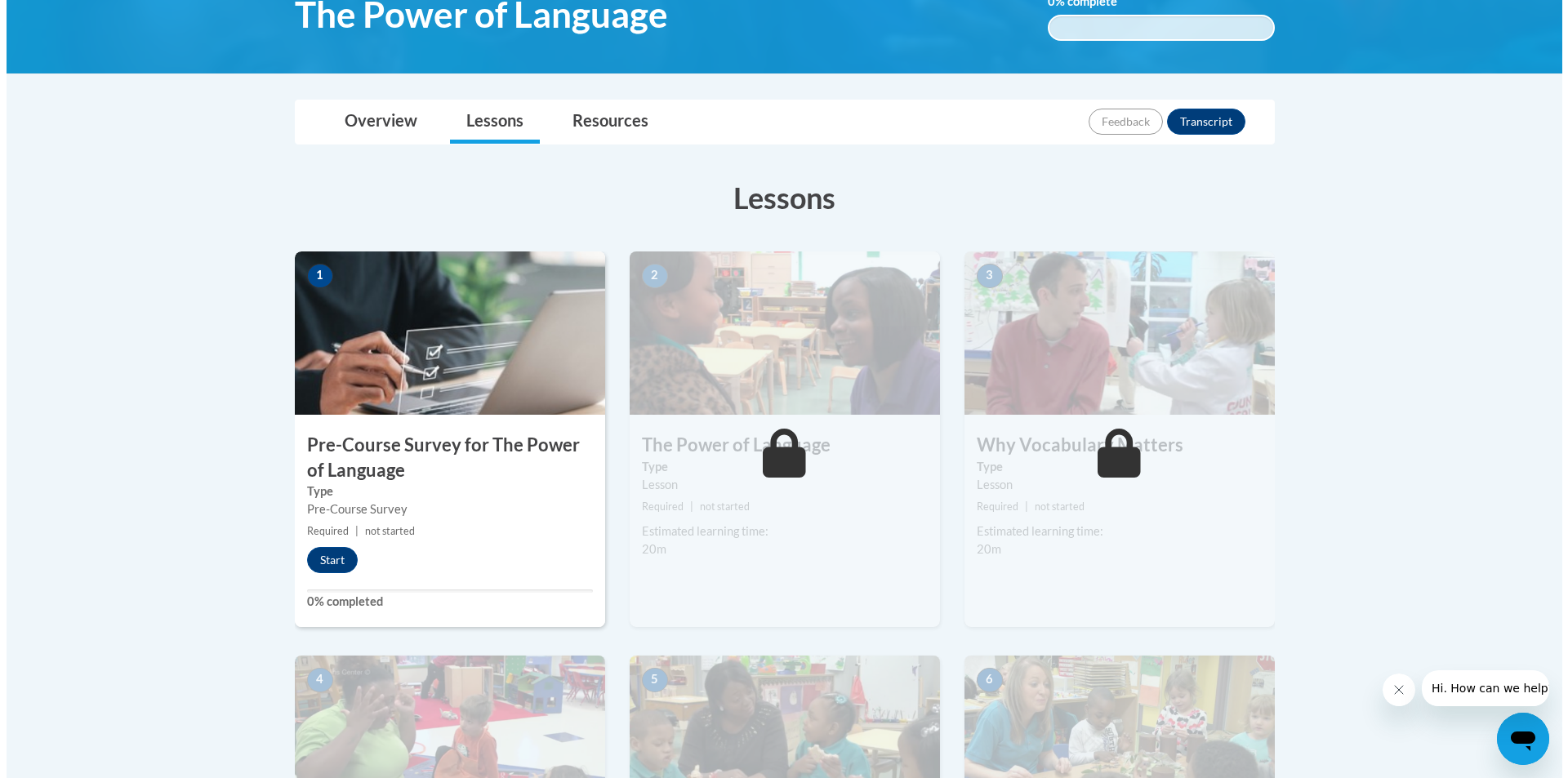
scroll to position [327, 0]
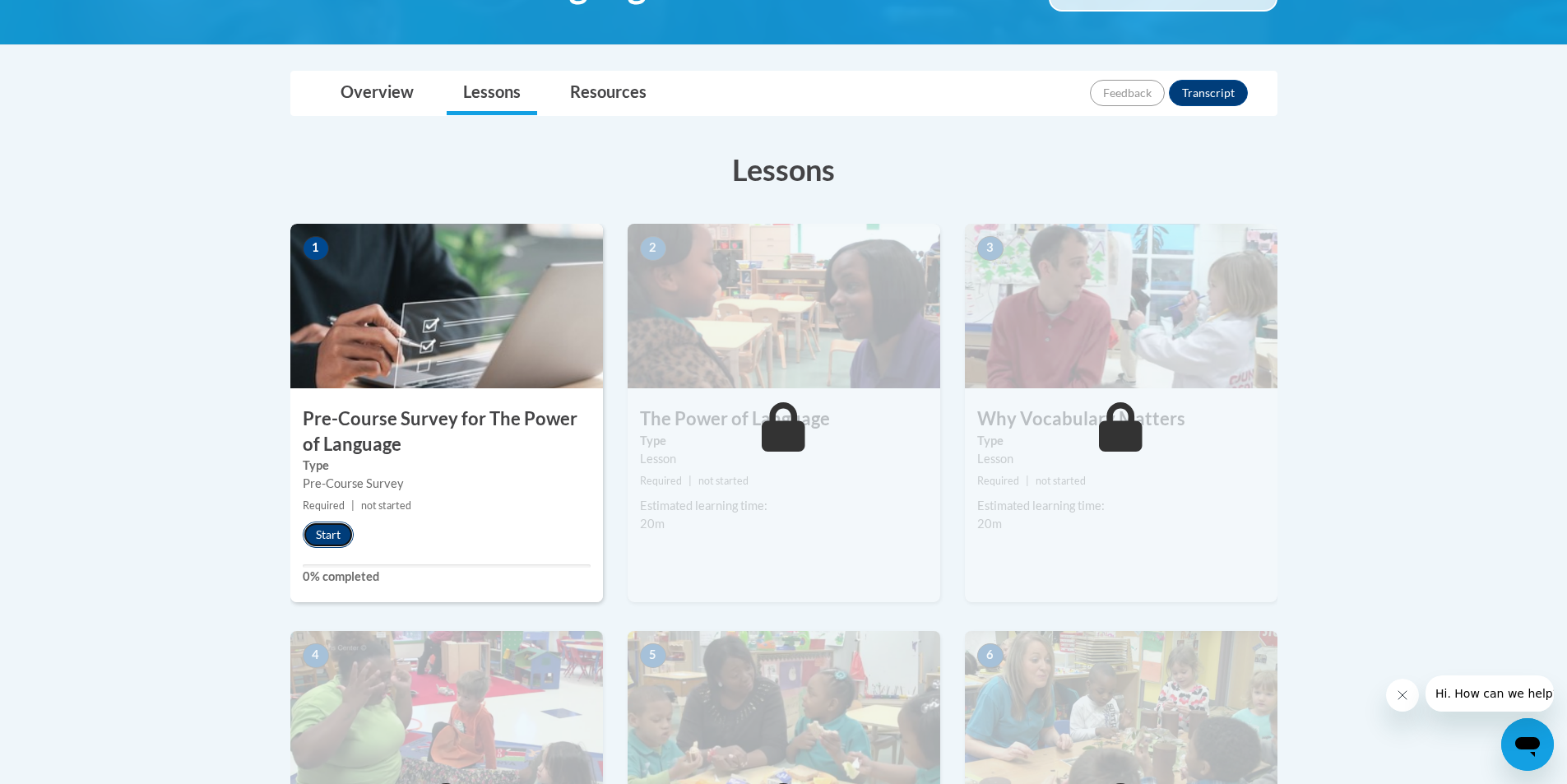
click at [331, 524] on button "Start" at bounding box center [328, 535] width 51 height 27
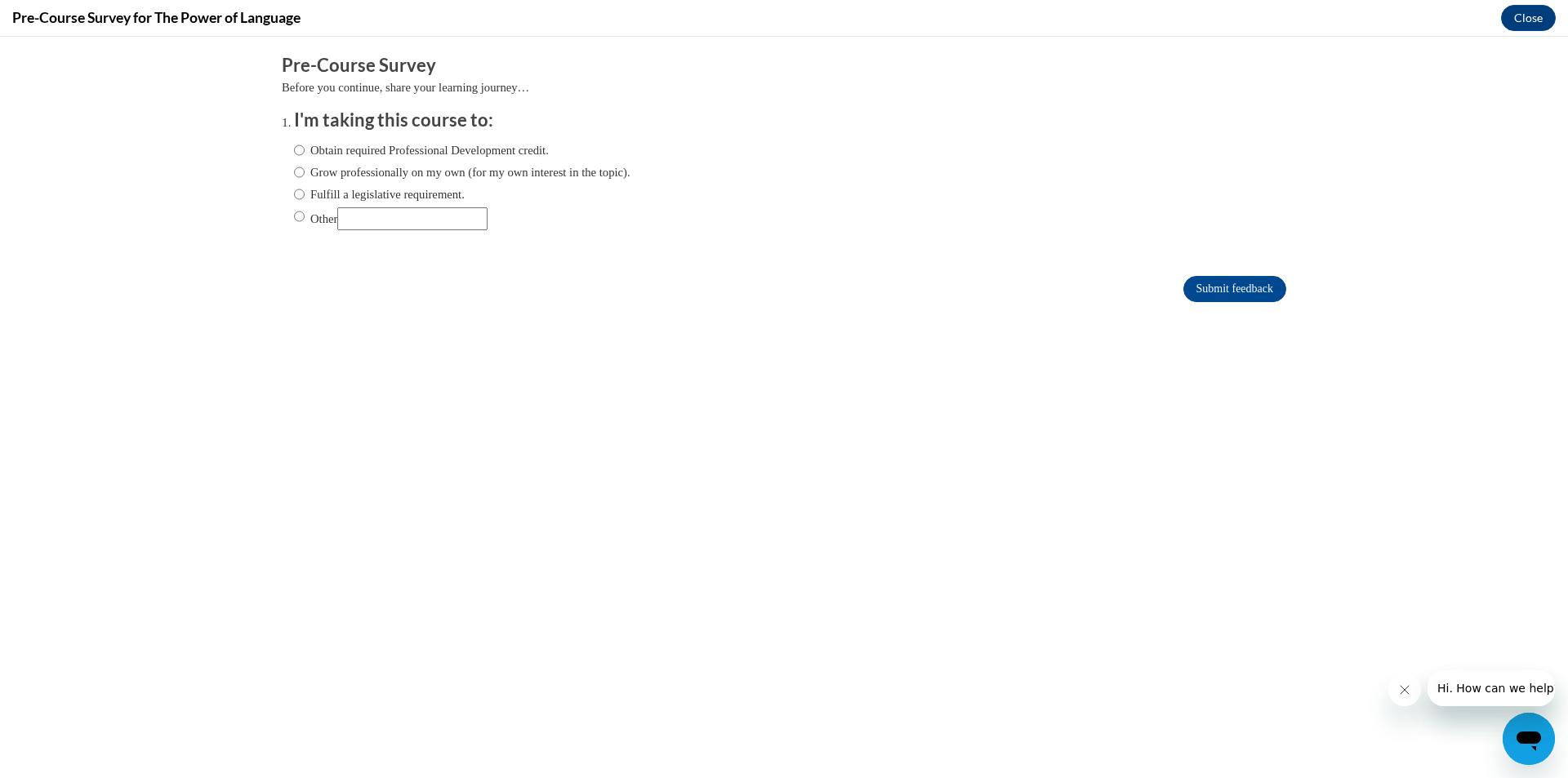
scroll to position [0, 0]
click at [294, 146] on input "Obtain required Professional Development credit." at bounding box center [299, 150] width 10 height 18
radio input "true"
click at [1223, 287] on input "Submit feedback" at bounding box center [1234, 288] width 103 height 26
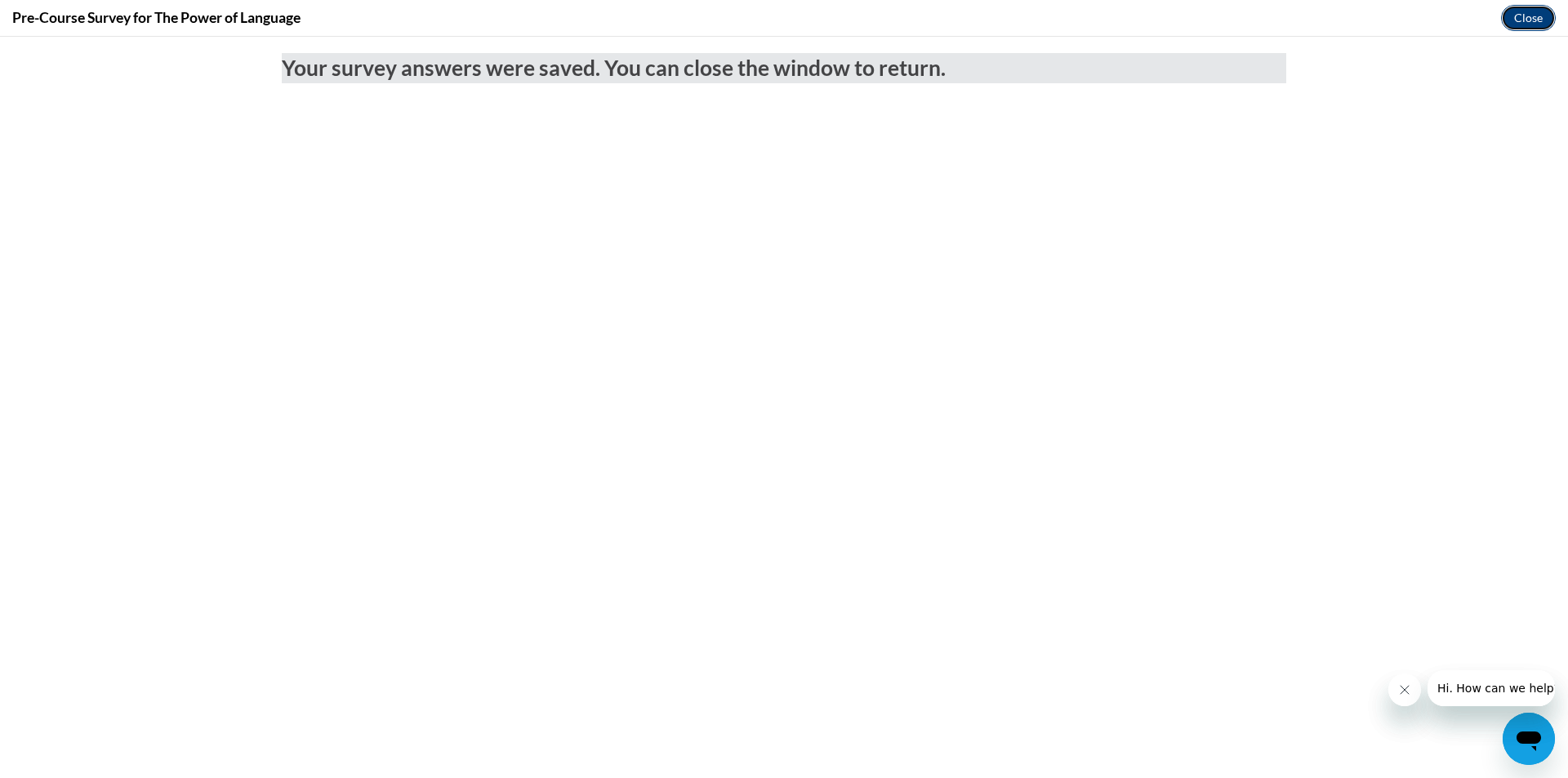
click at [1518, 20] on button "Close" at bounding box center [1528, 18] width 54 height 26
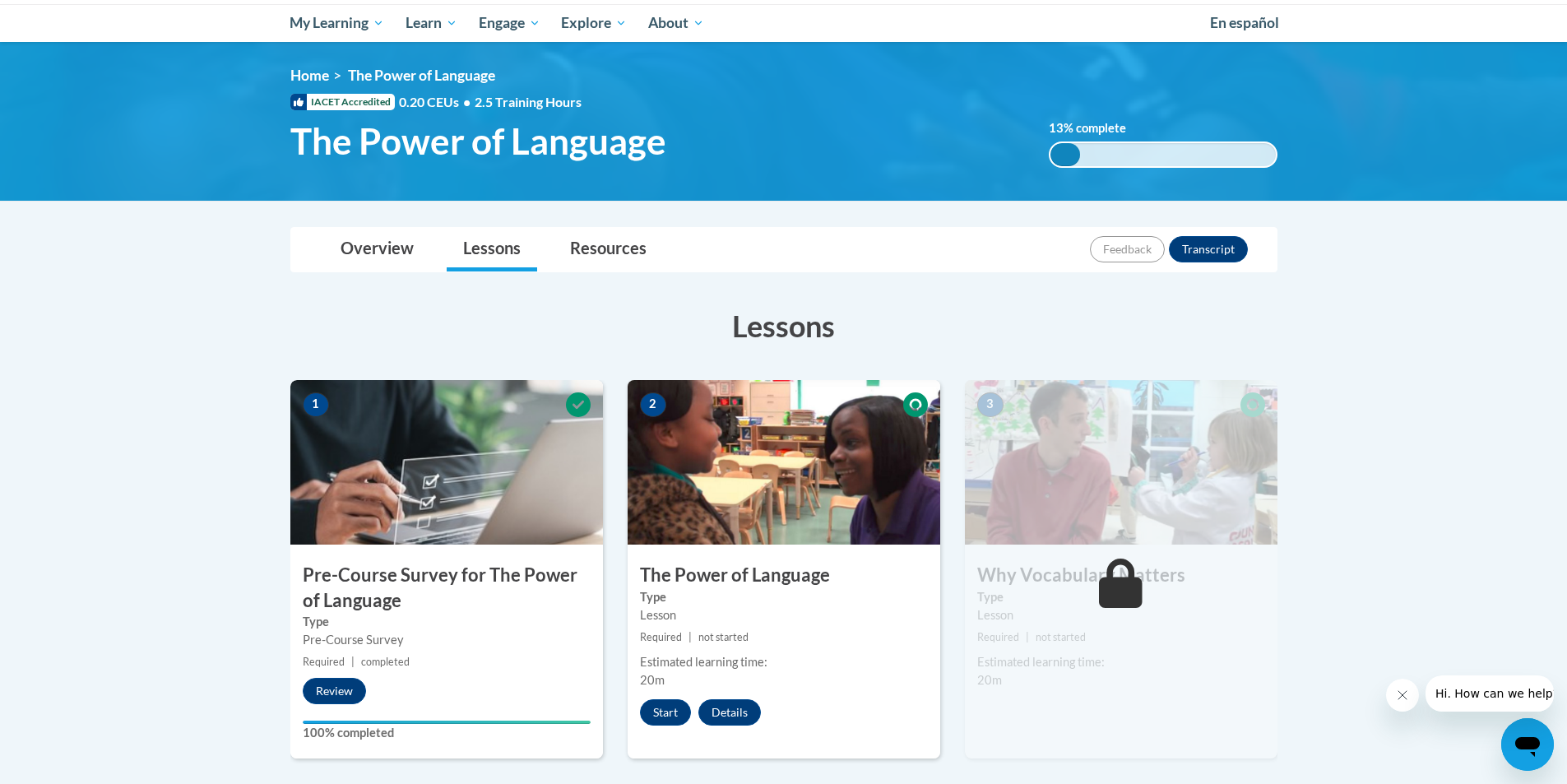
scroll to position [165, 0]
